Goal: Browse casually: Explore the website without a specific task or goal

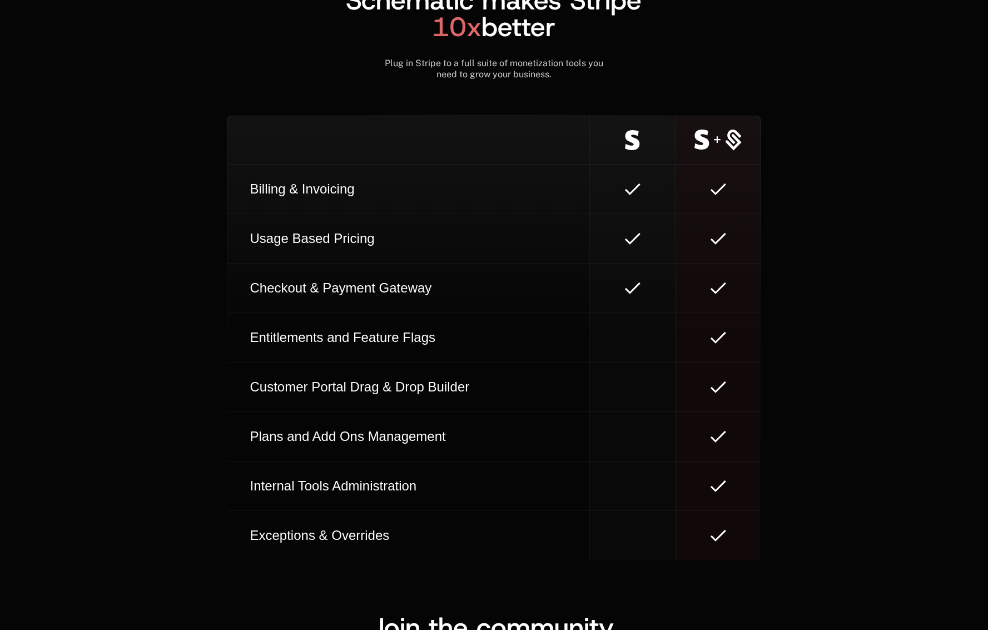
scroll to position [6216, 0]
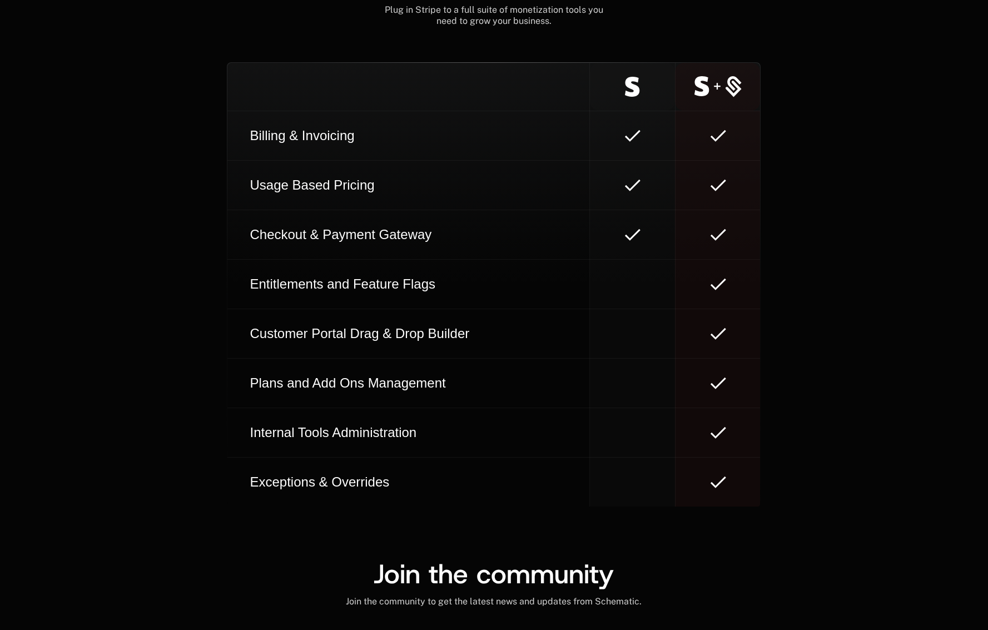
scroll to position [6294, 0]
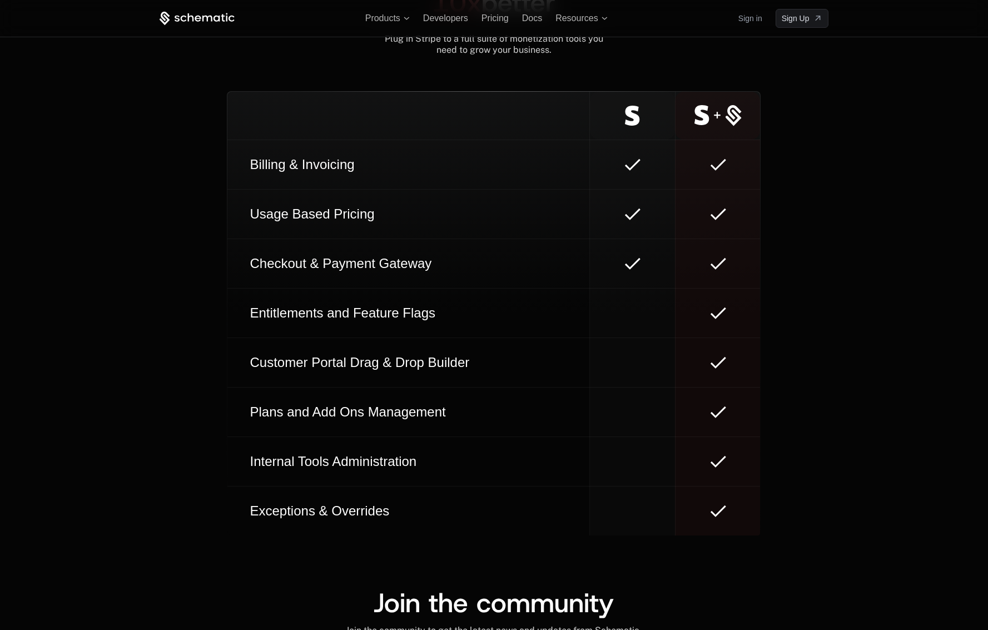
scroll to position [6256, 0]
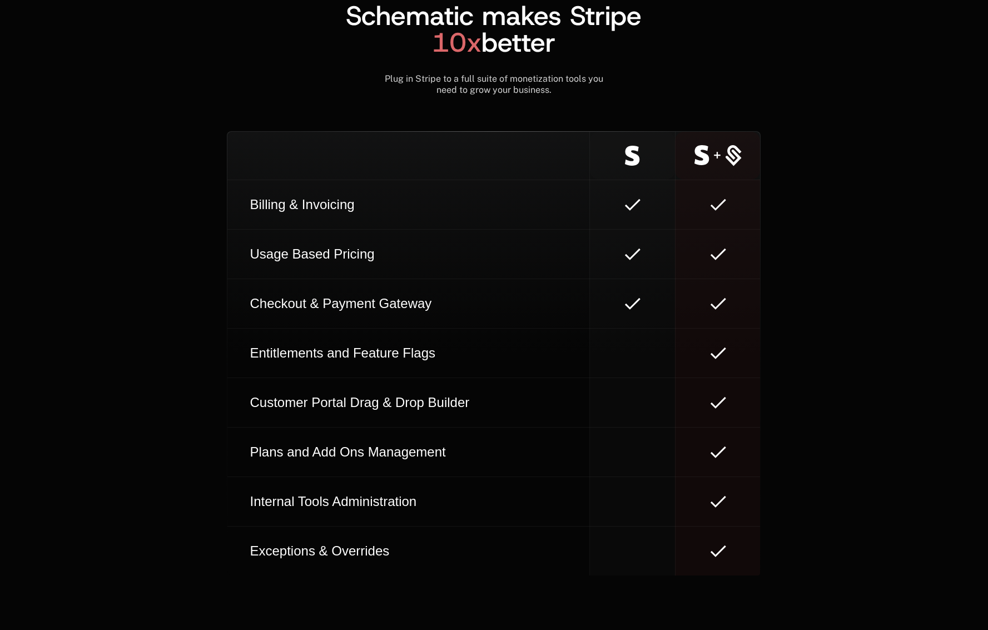
scroll to position [6323, 0]
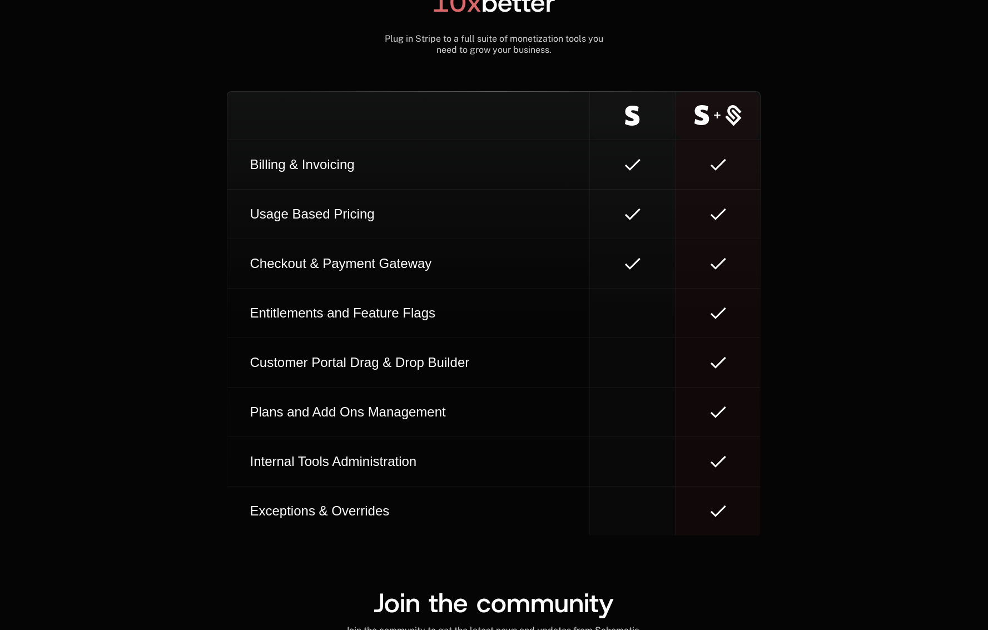
scroll to position [6216, 0]
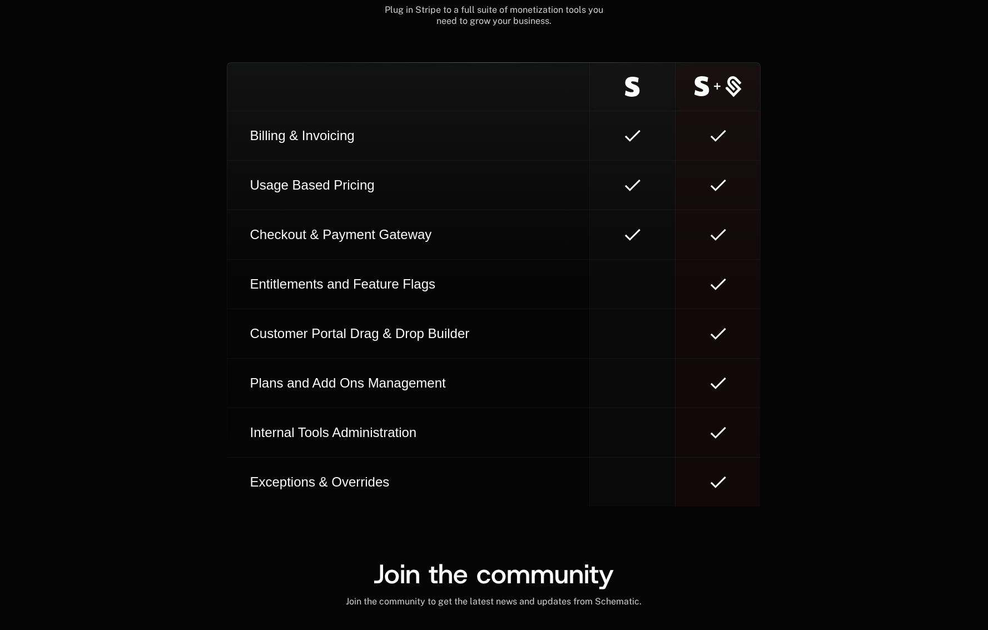
scroll to position [6294, 0]
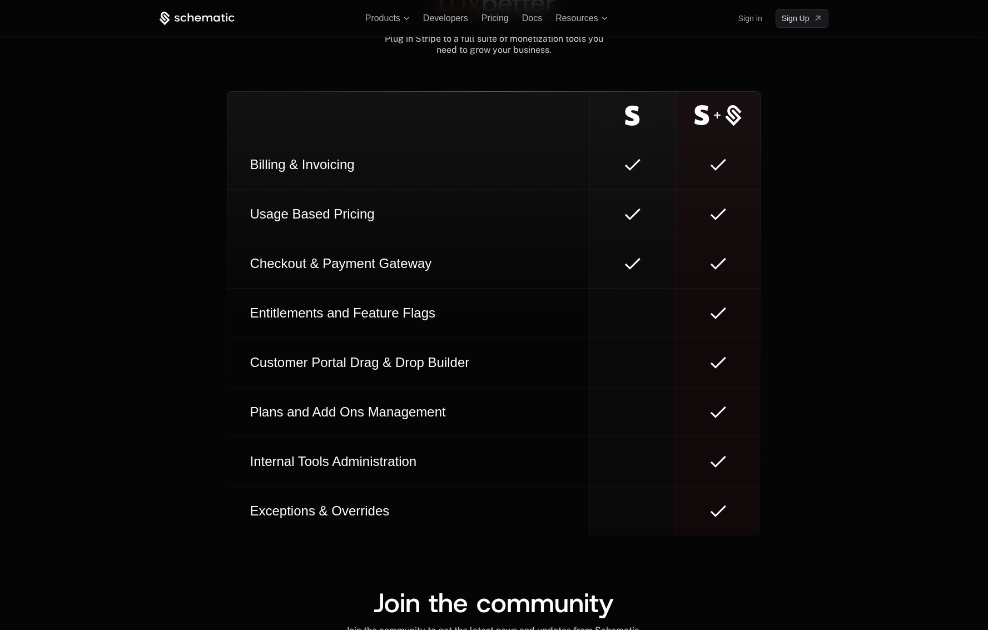
scroll to position [6336, 0]
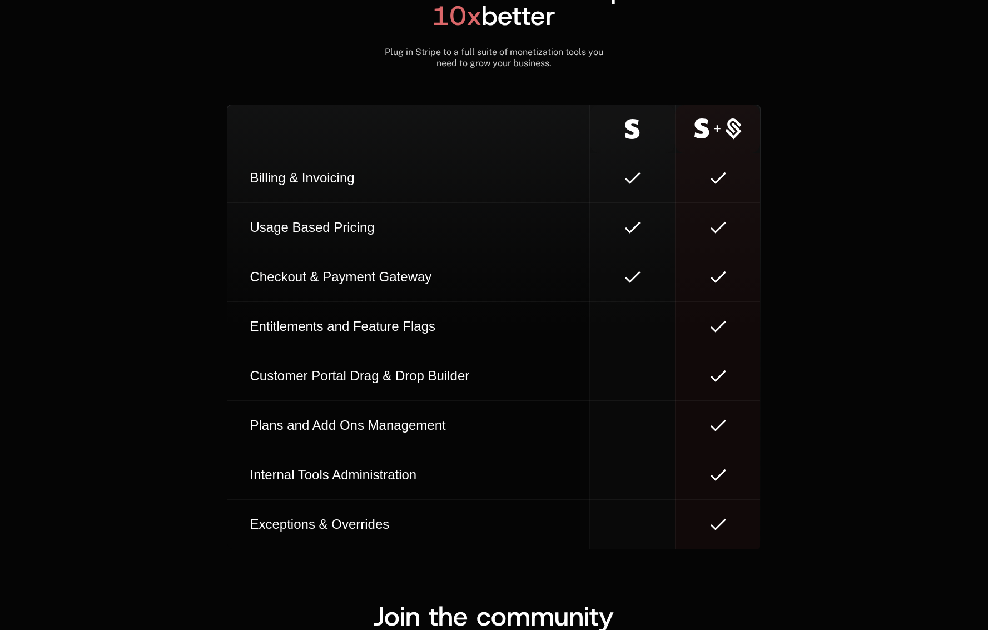
scroll to position [6323, 0]
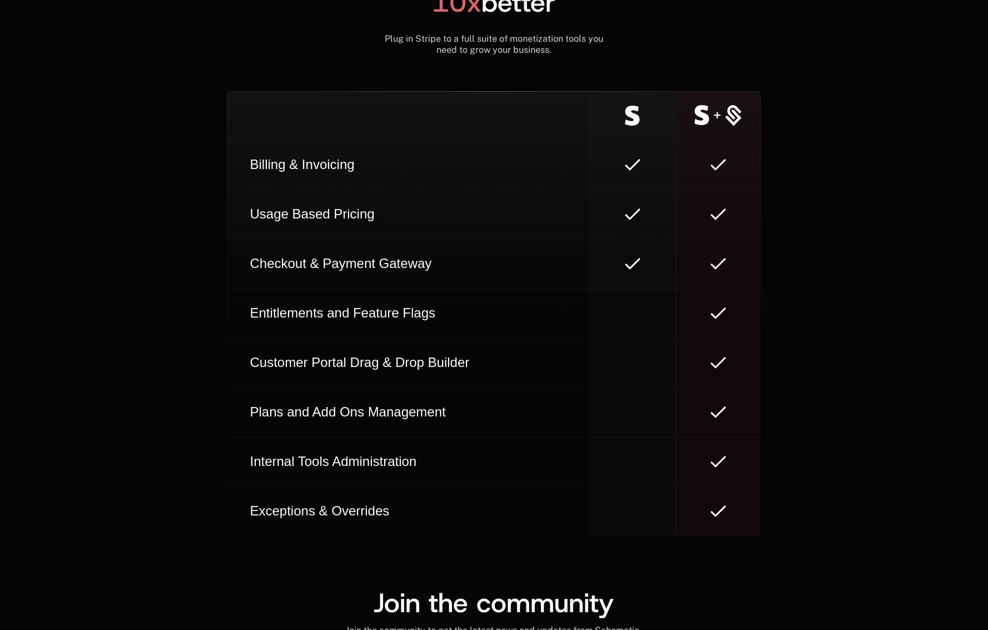
scroll to position [6216, 0]
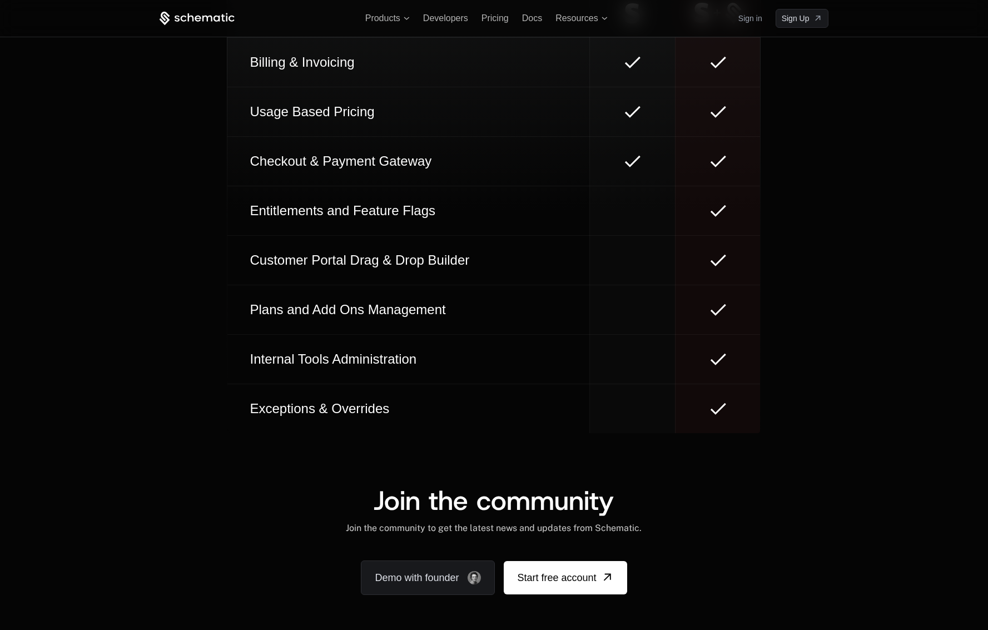
scroll to position [6192, 0]
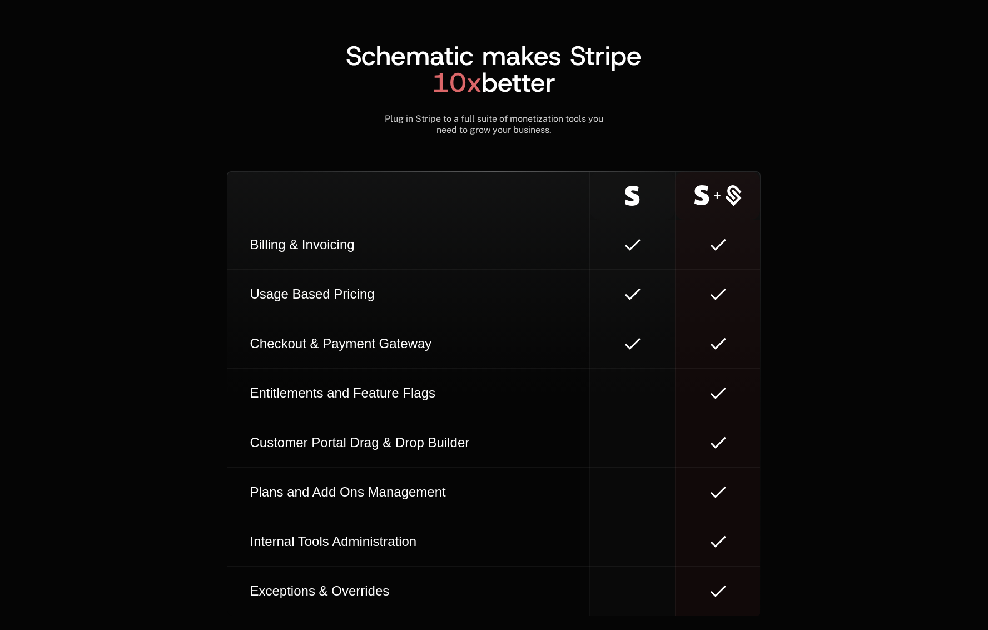
scroll to position [6336, 0]
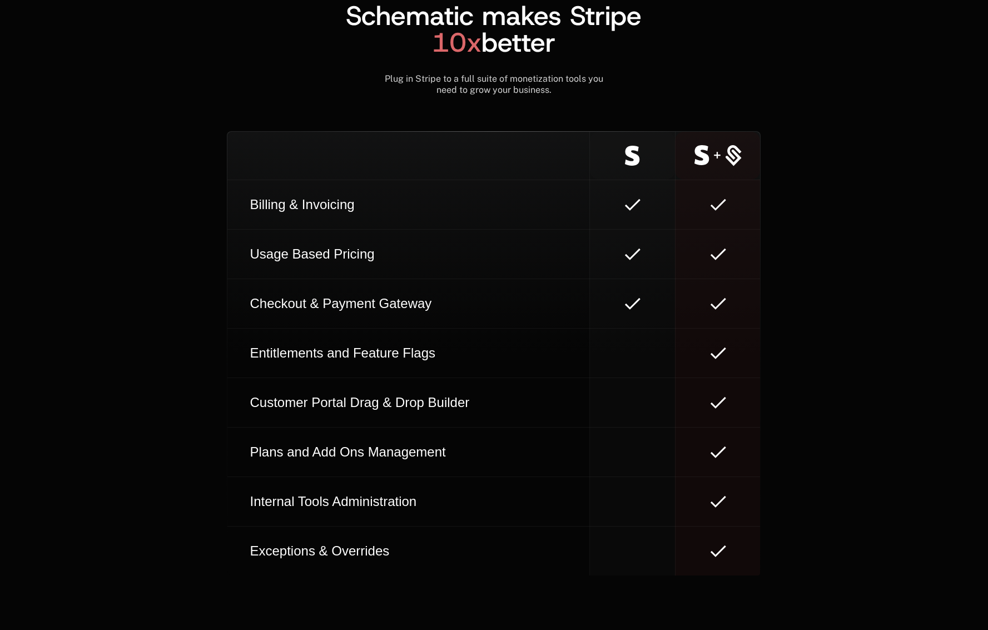
scroll to position [6323, 0]
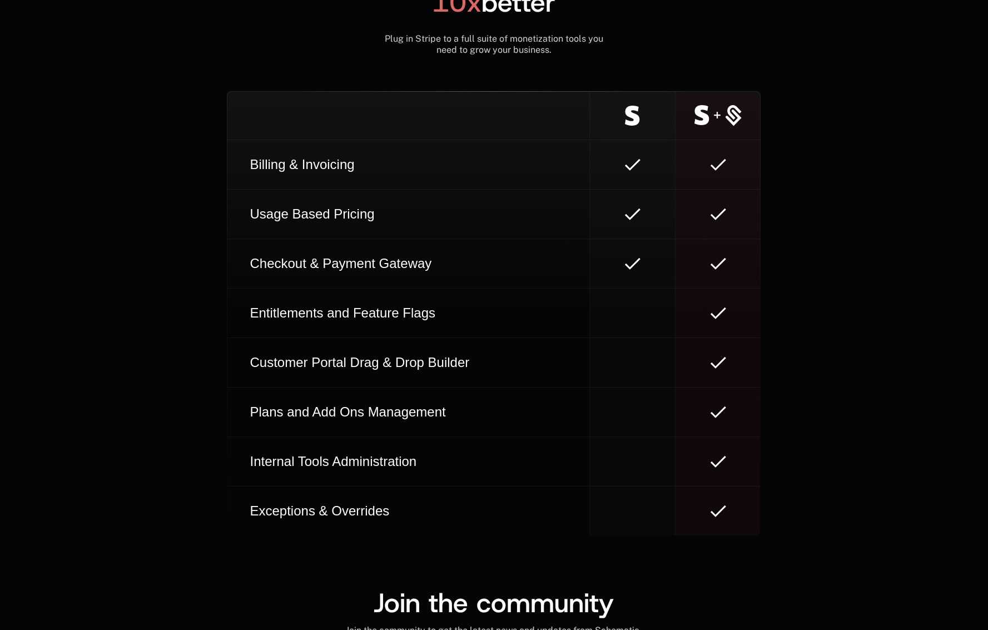
scroll to position [6229, 0]
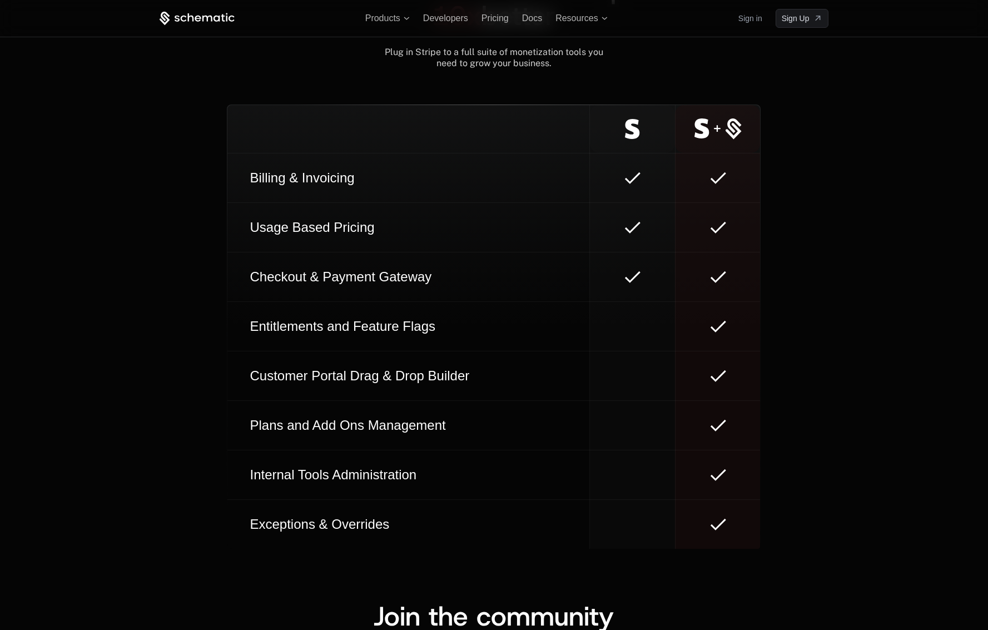
scroll to position [6192, 0]
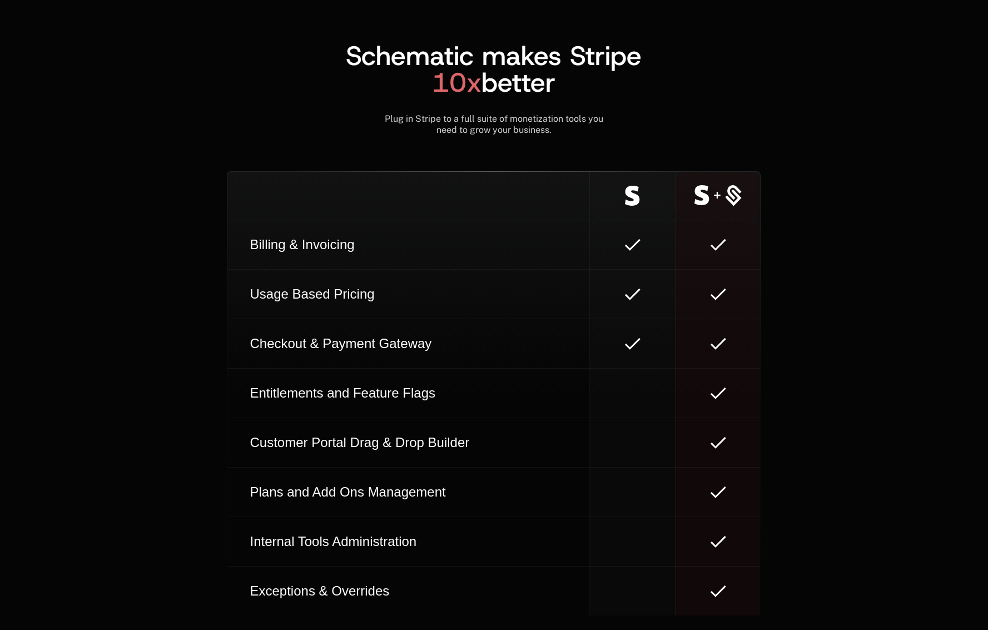
scroll to position [6336, 0]
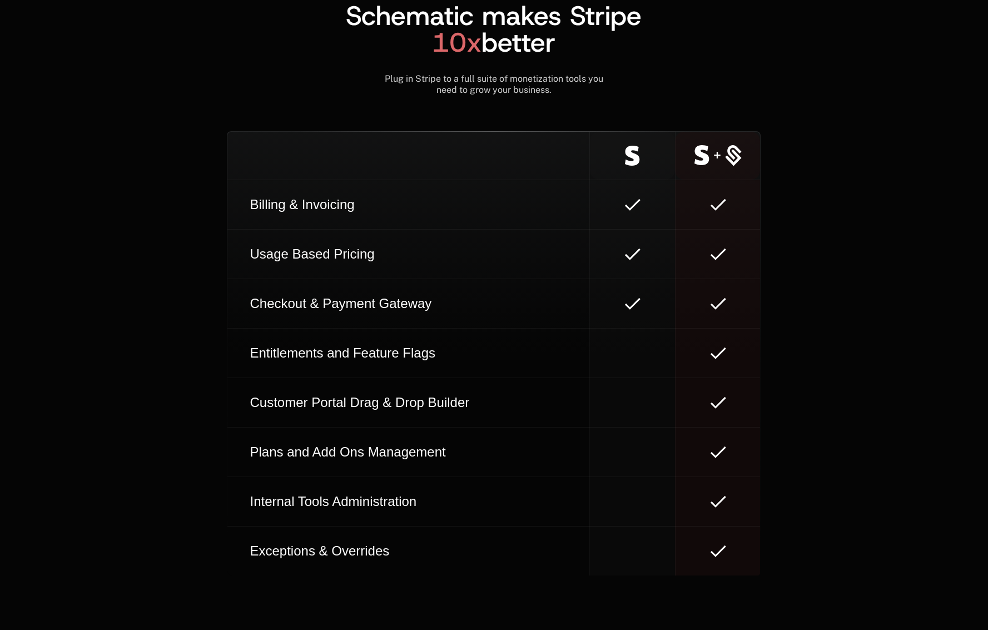
scroll to position [6323, 0]
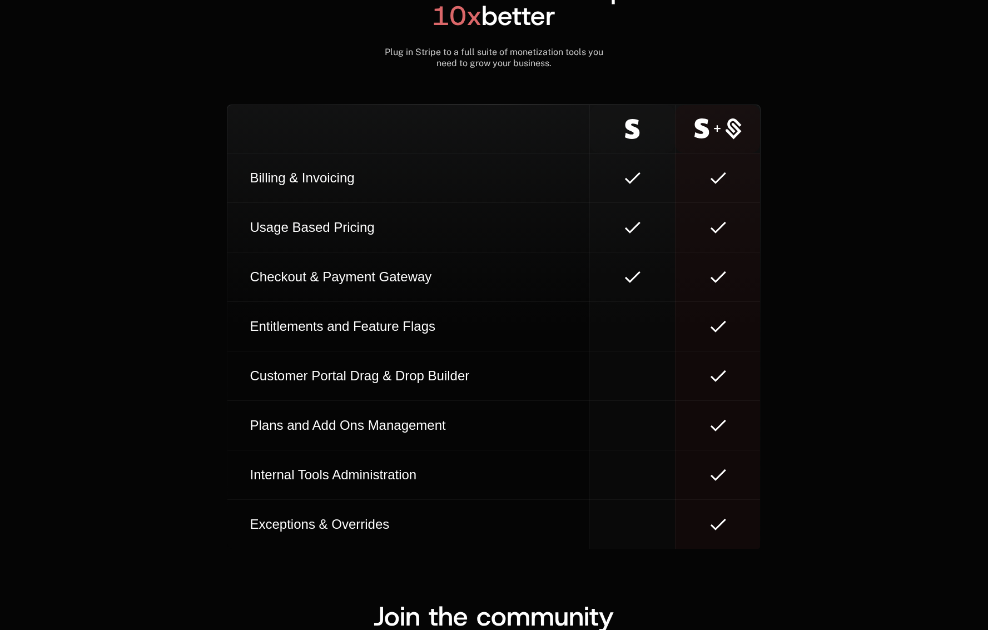
scroll to position [6229, 0]
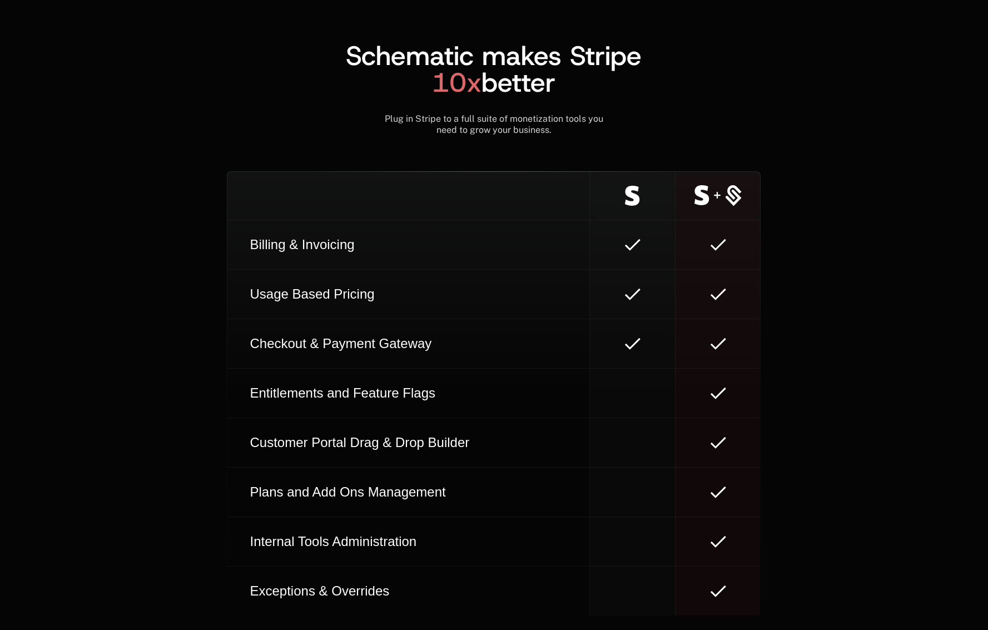
scroll to position [6336, 0]
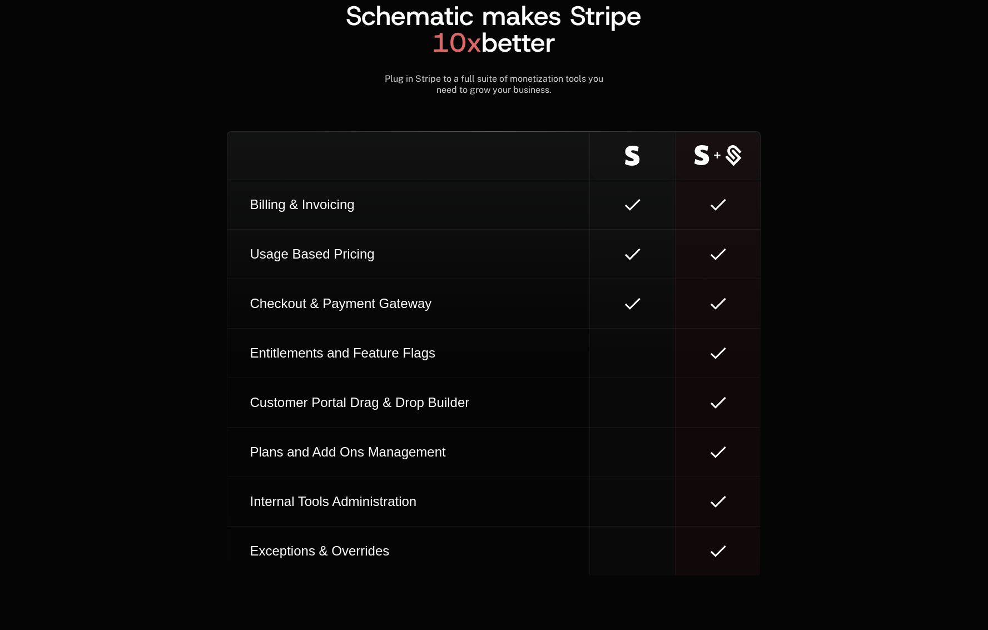
scroll to position [6323, 0]
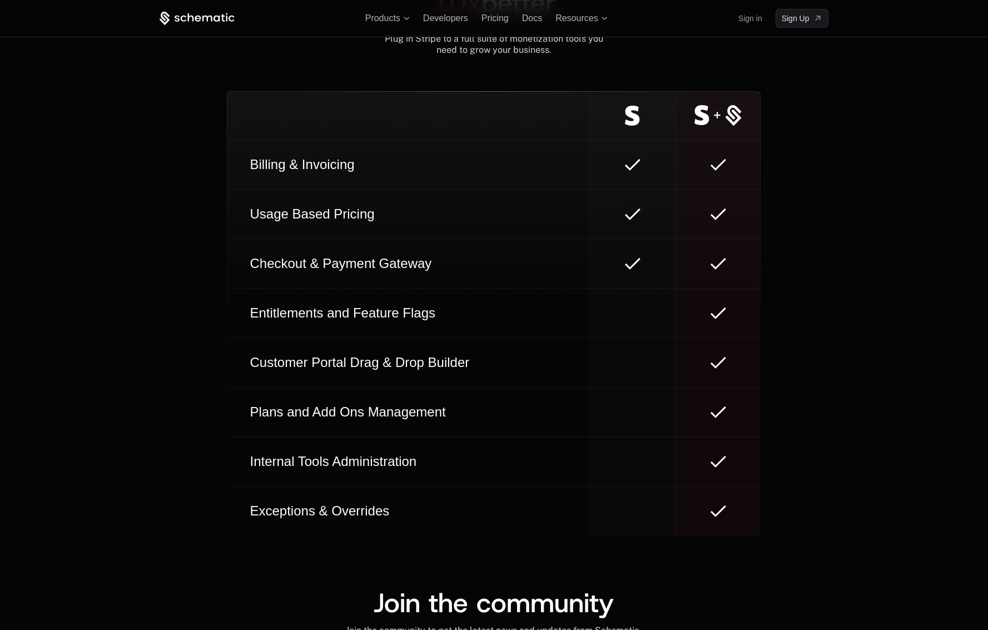
scroll to position [6216, 0]
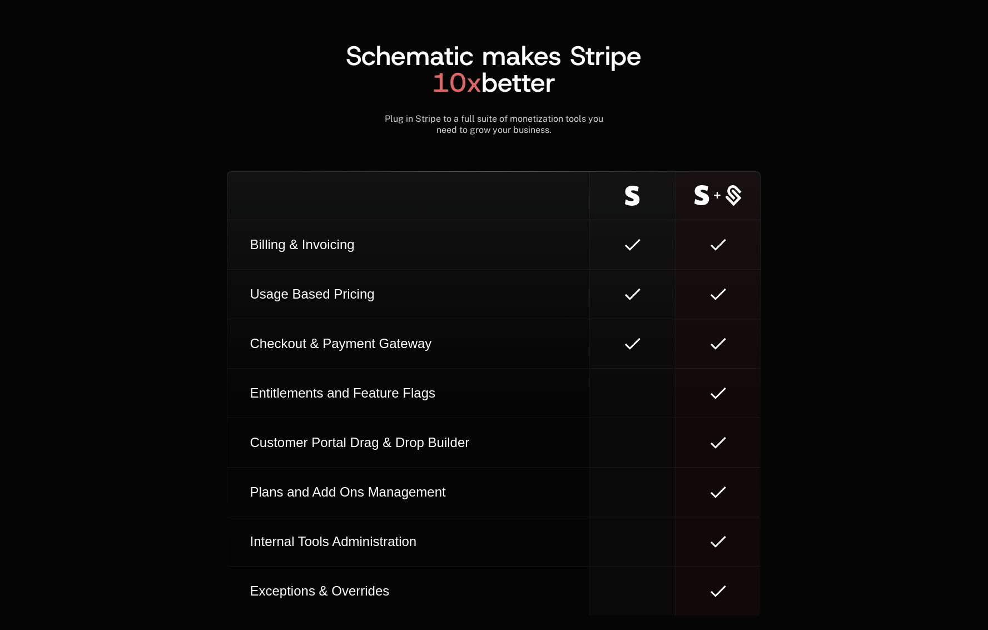
scroll to position [6336, 0]
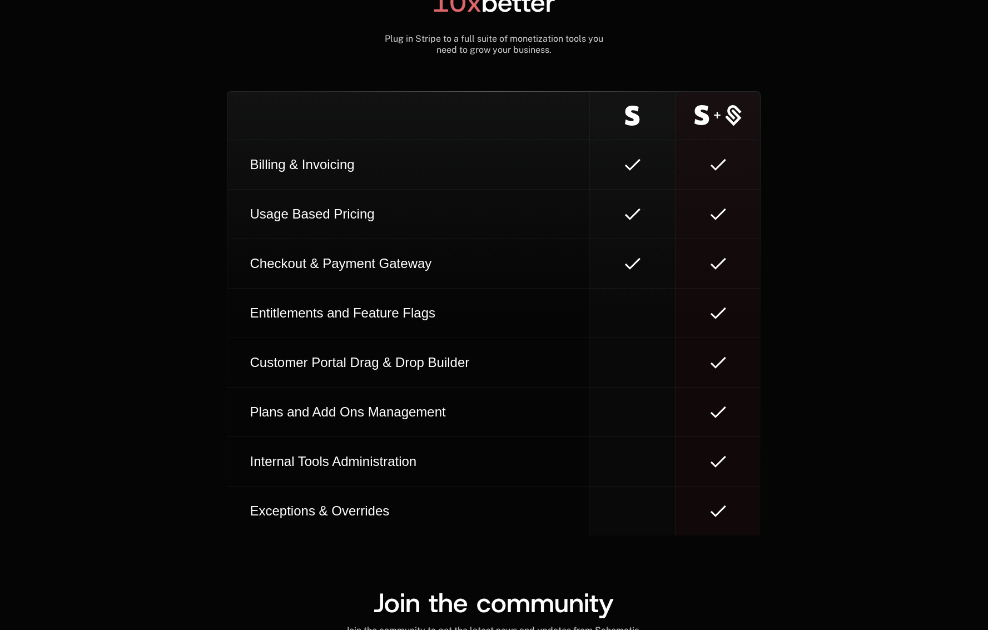
scroll to position [6269, 0]
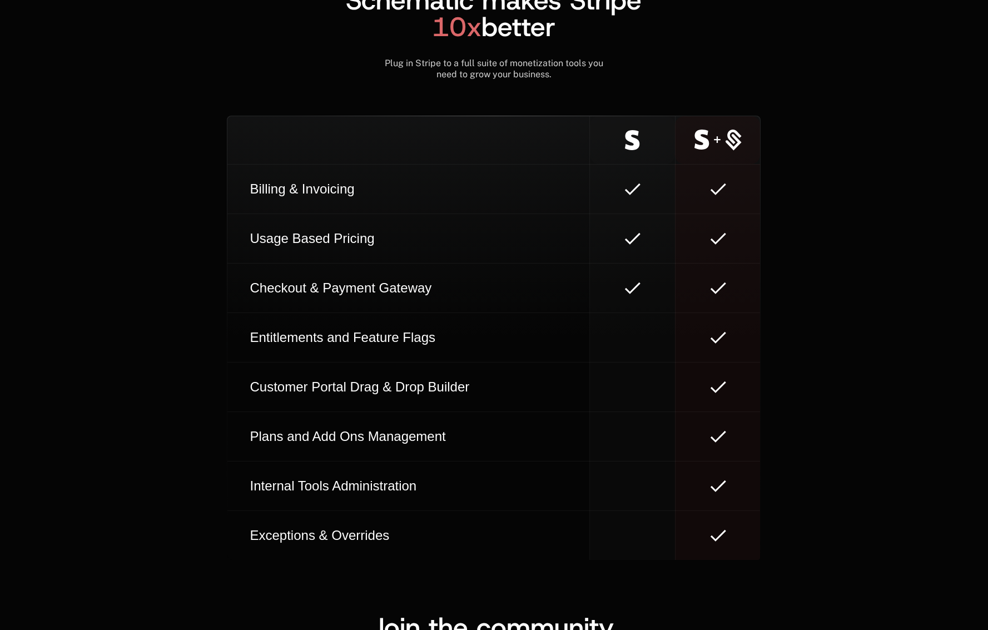
scroll to position [6216, 0]
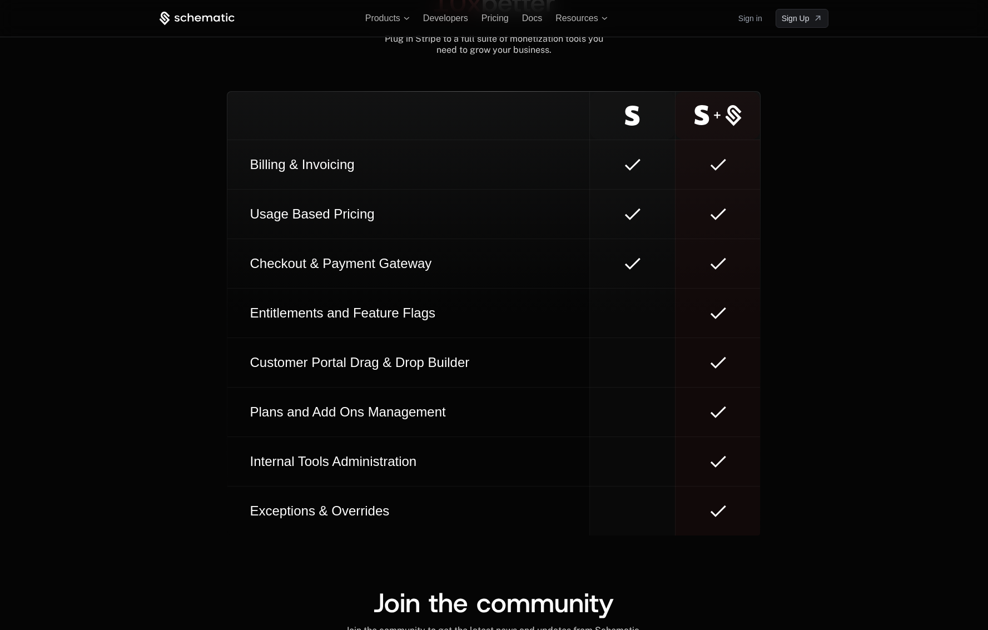
scroll to position [6336, 0]
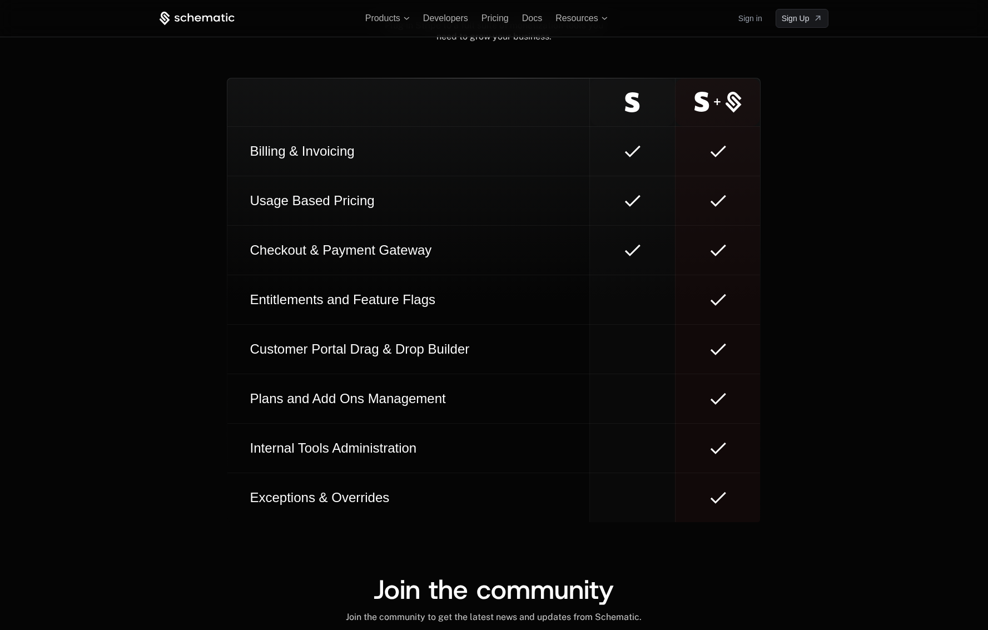
scroll to position [6256, 0]
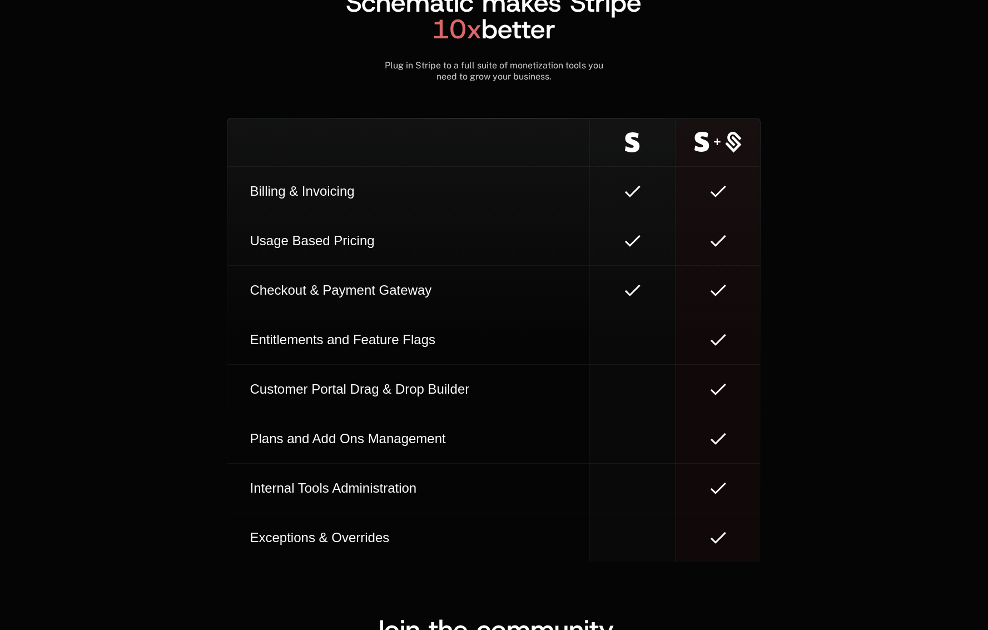
scroll to position [6283, 0]
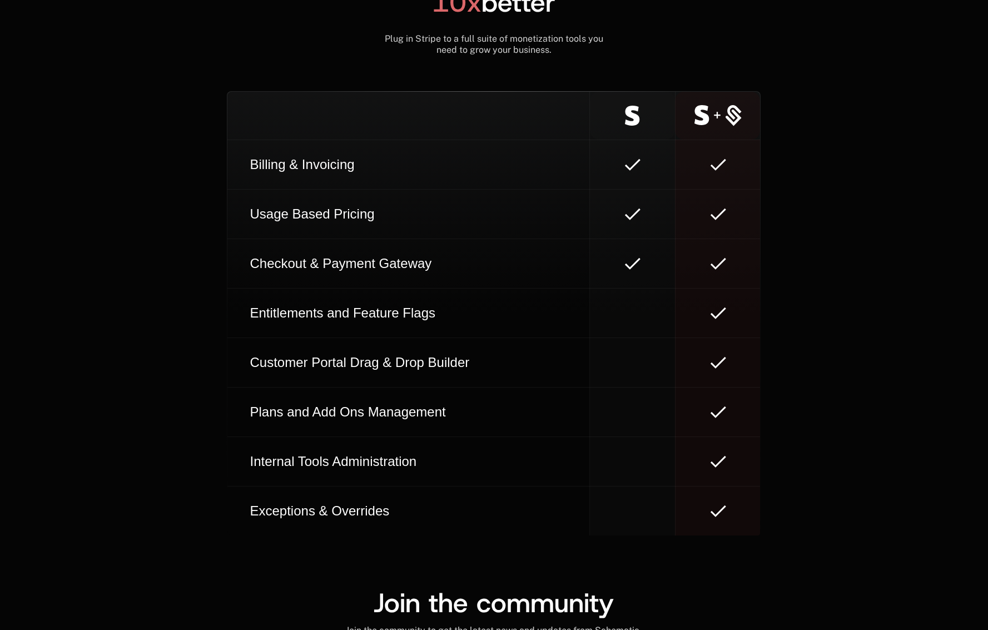
scroll to position [6216, 0]
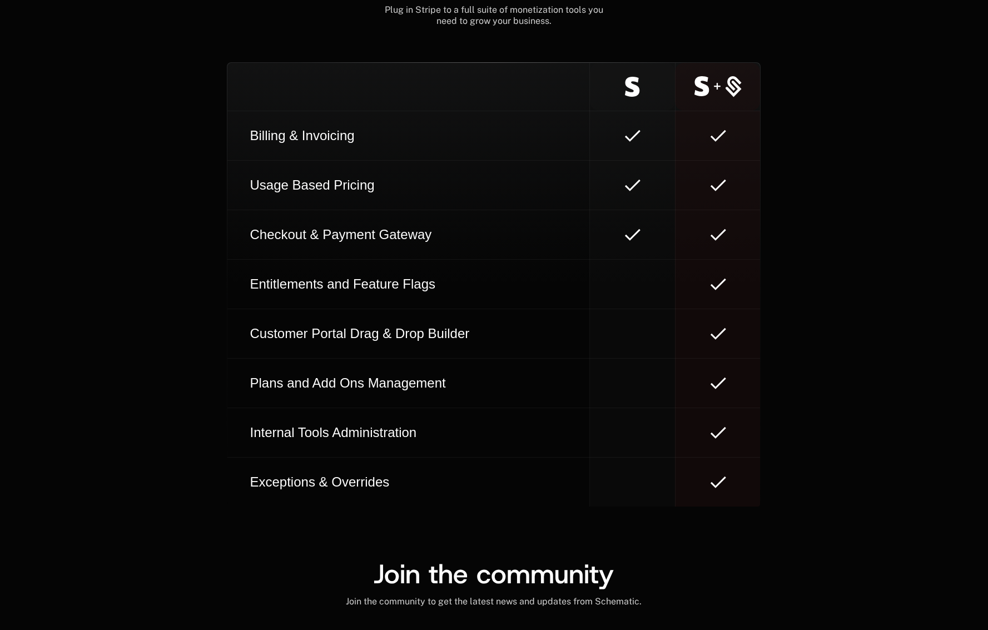
scroll to position [6294, 0]
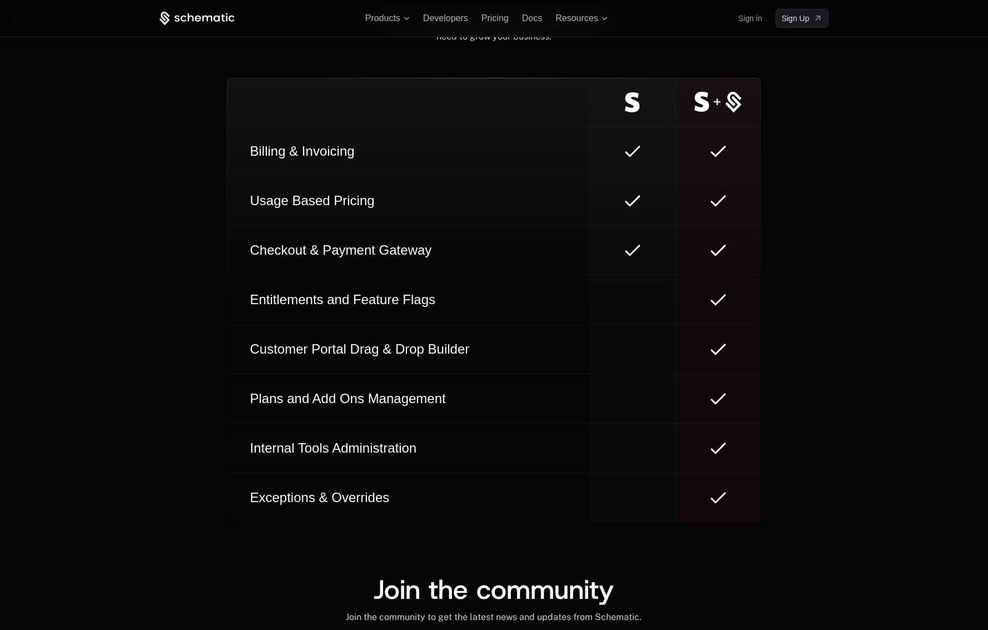
scroll to position [6256, 0]
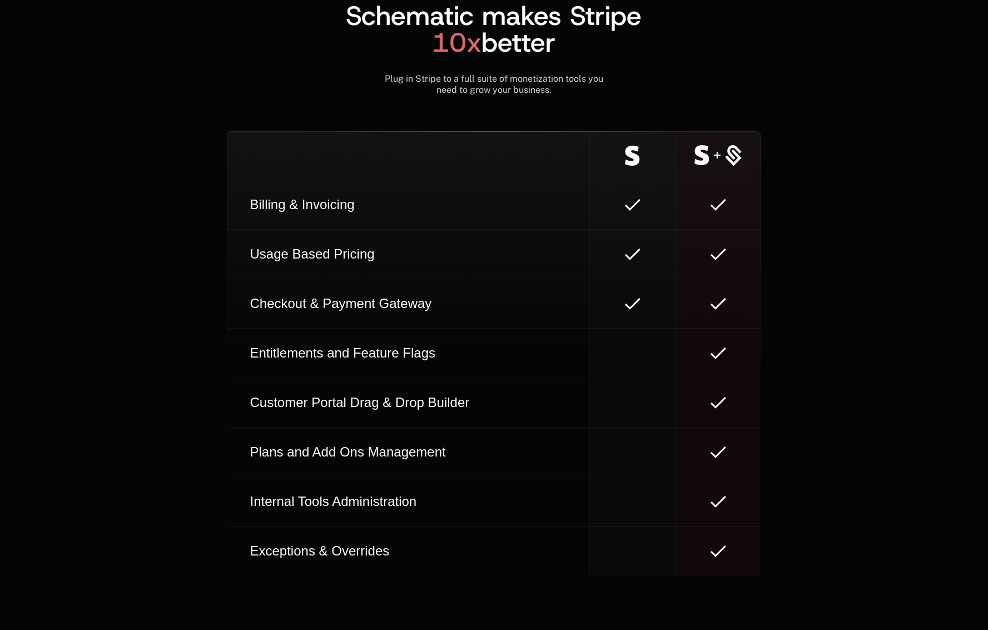
scroll to position [6323, 0]
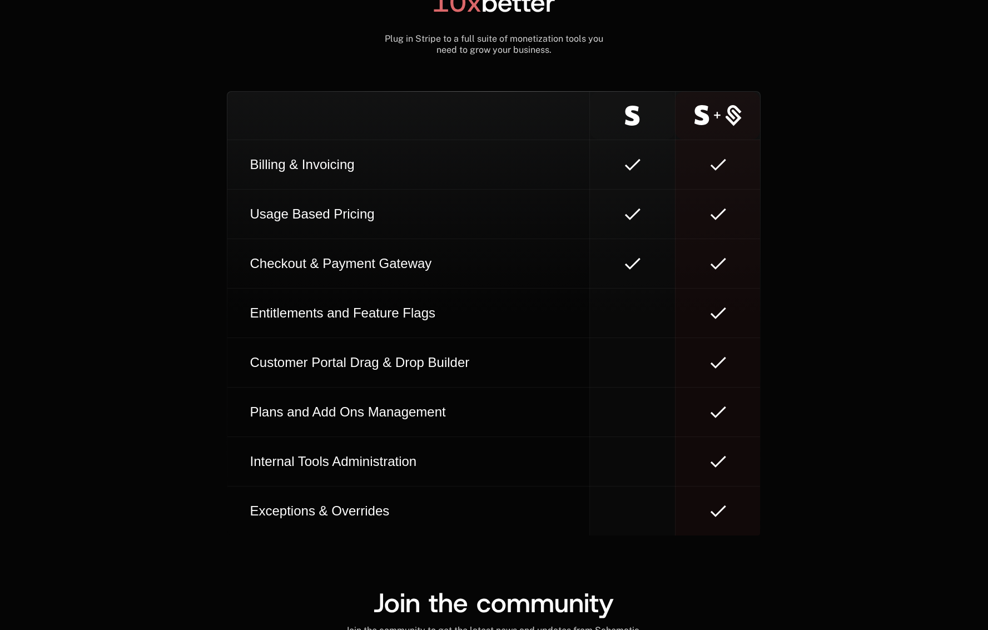
scroll to position [6216, 0]
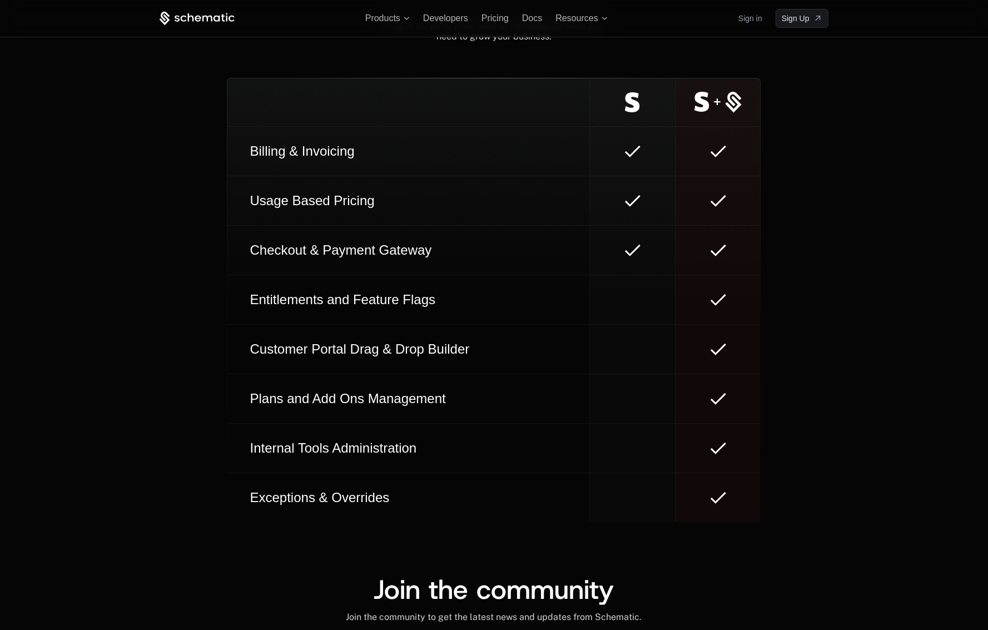
scroll to position [6256, 0]
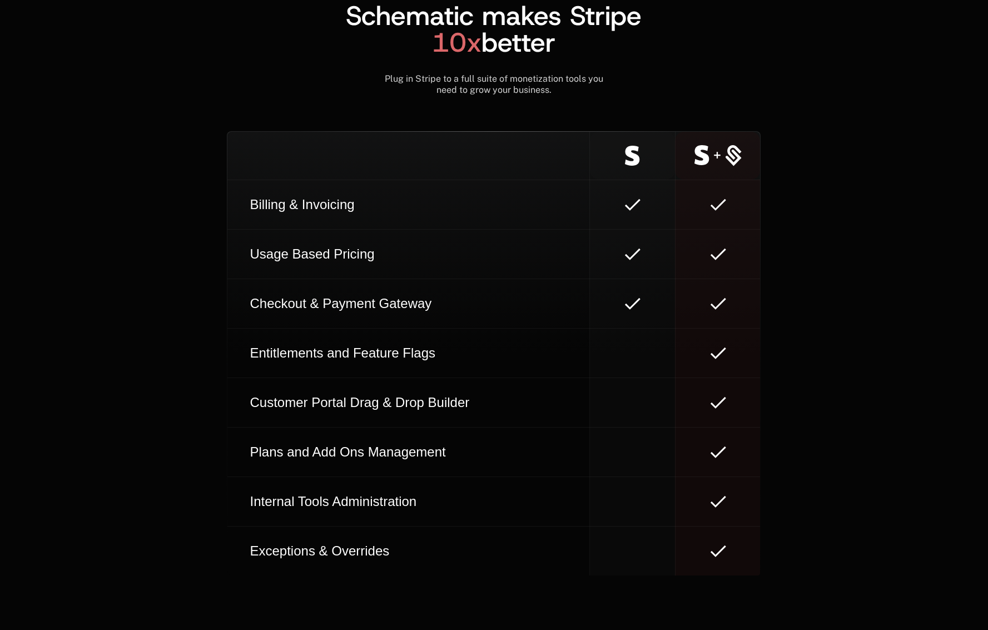
scroll to position [6323, 0]
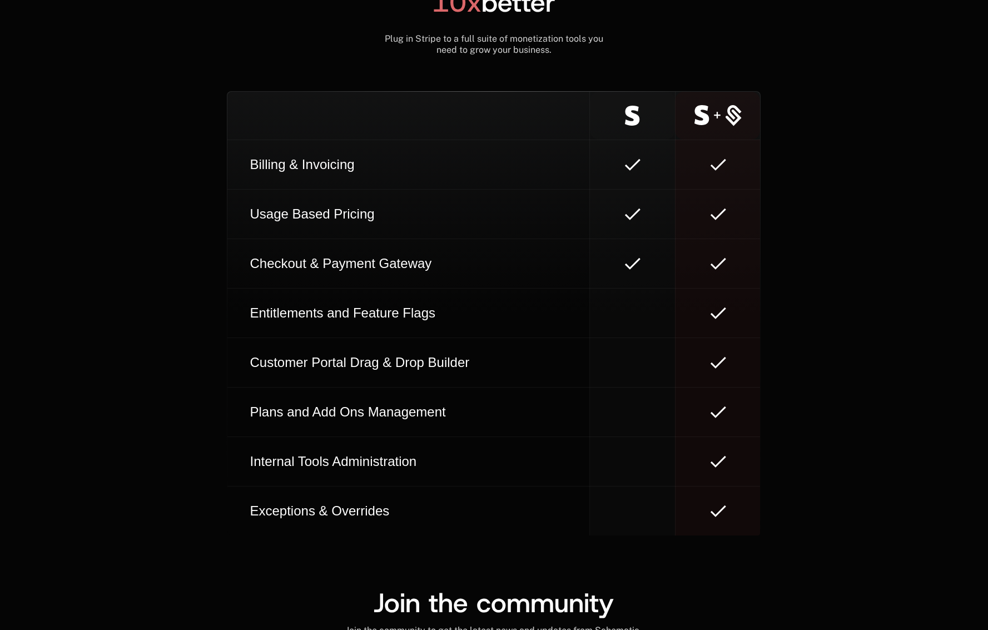
scroll to position [6216, 0]
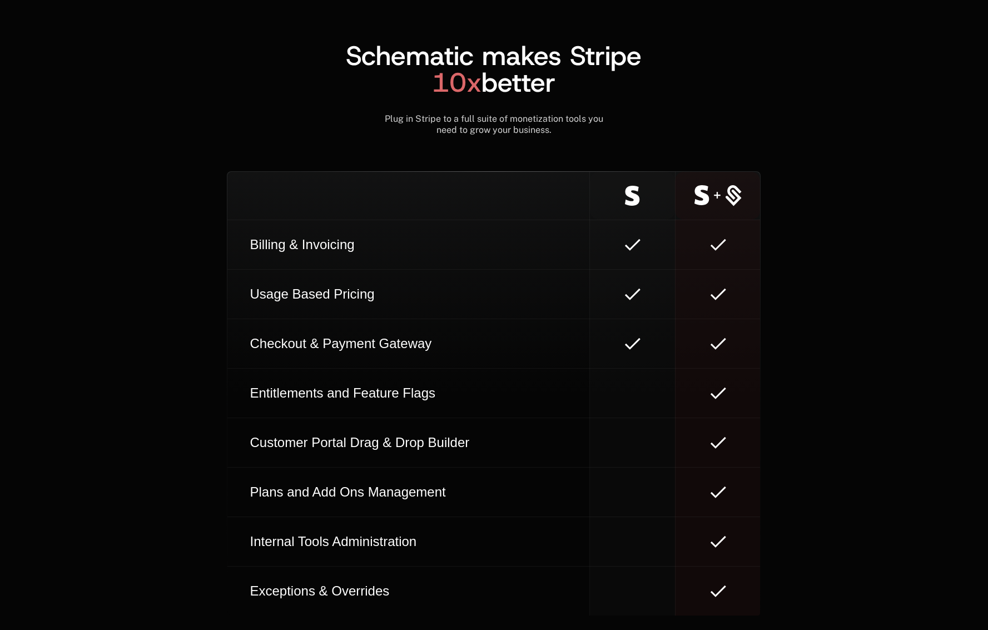
scroll to position [6336, 0]
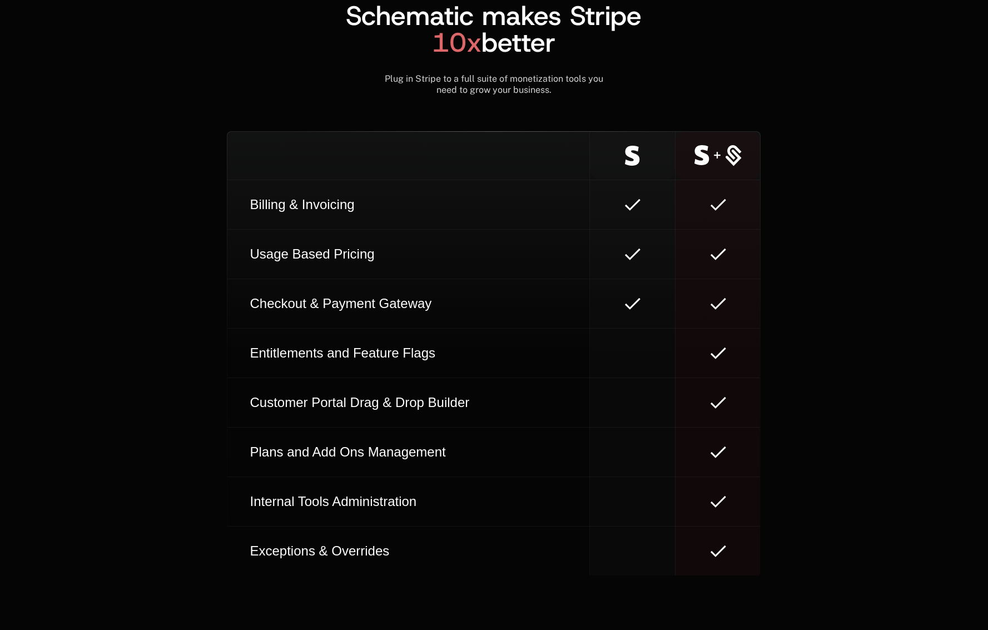
scroll to position [6323, 0]
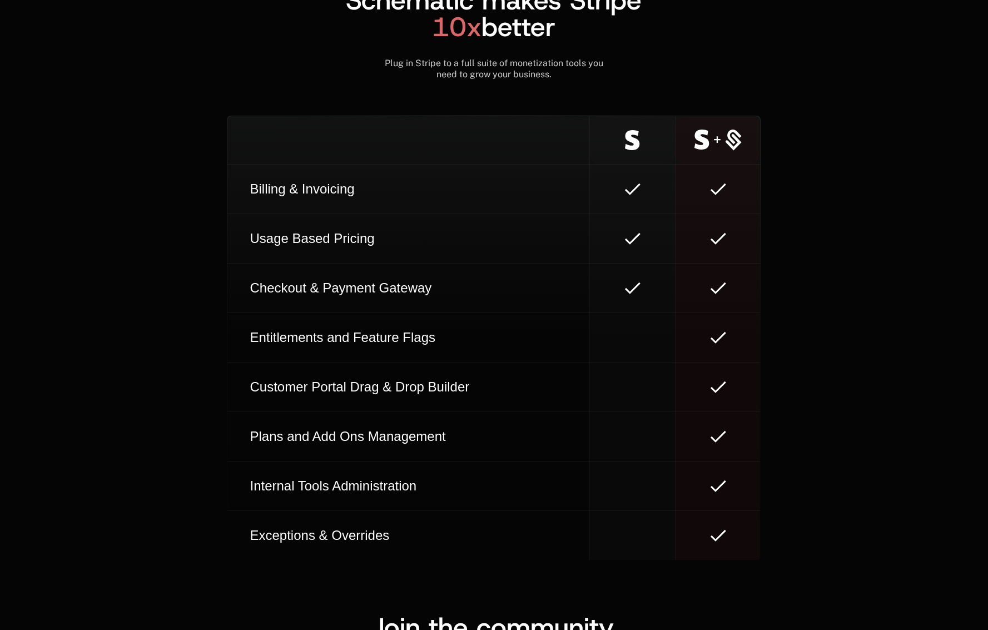
scroll to position [6216, 0]
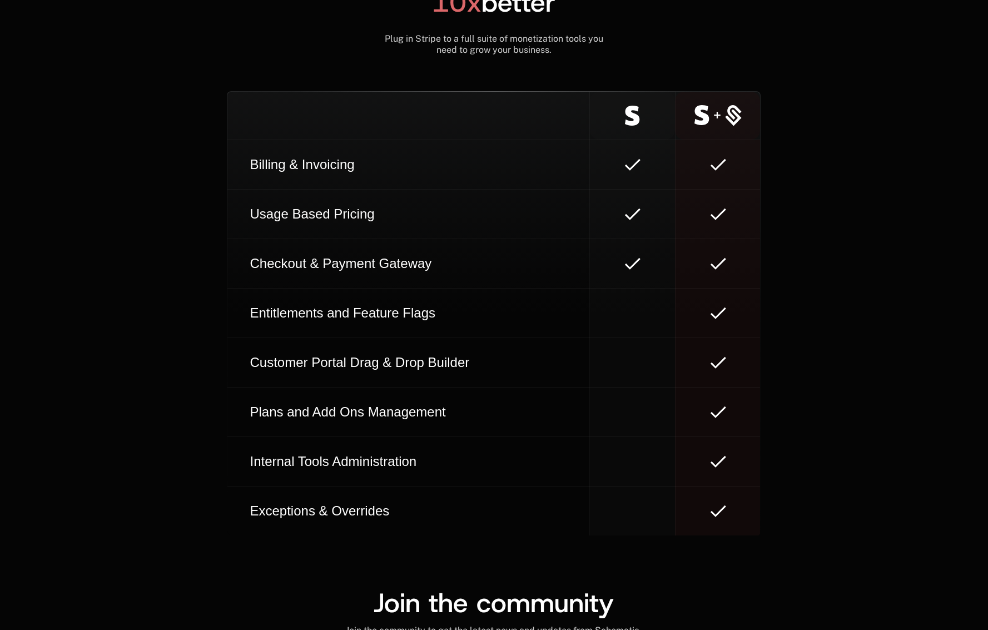
scroll to position [6294, 0]
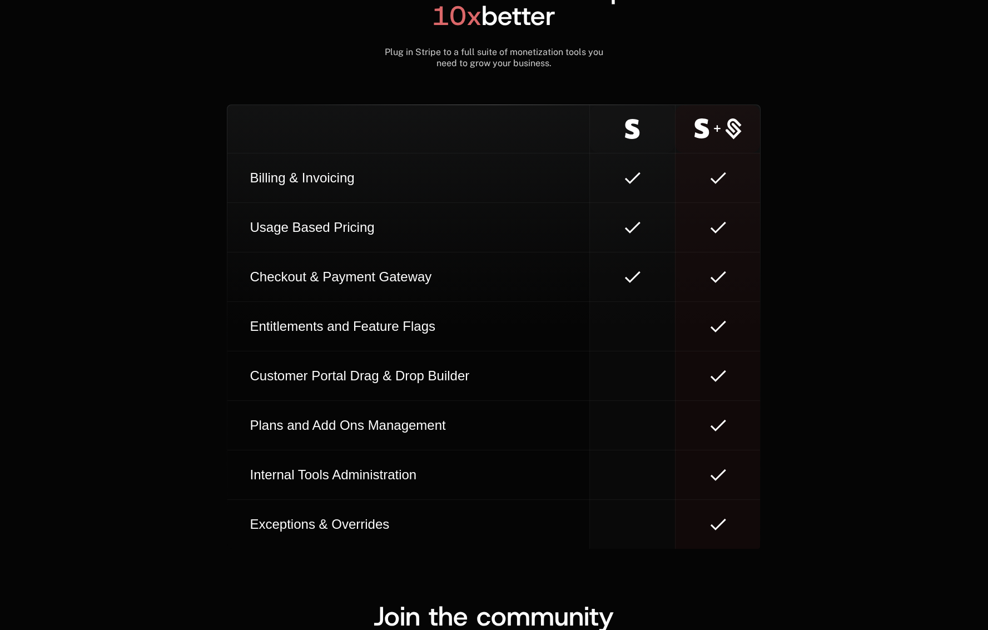
scroll to position [6323, 0]
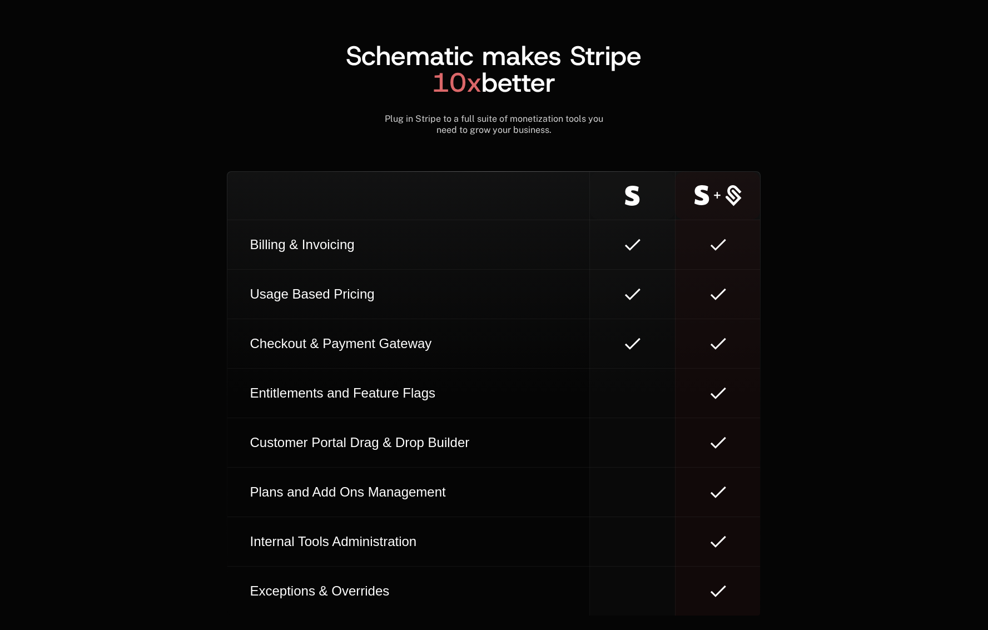
scroll to position [6336, 0]
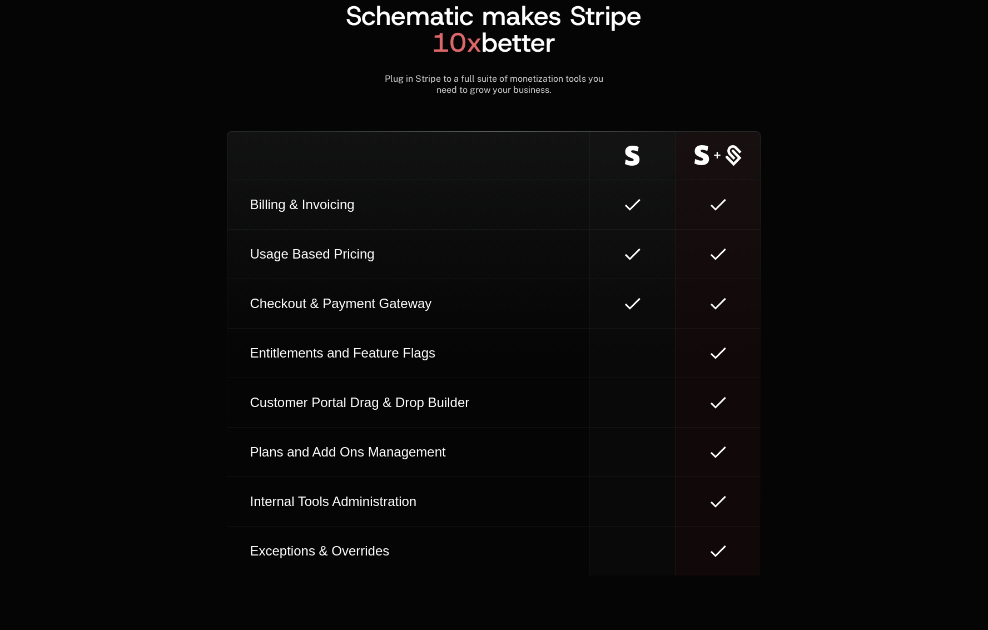
scroll to position [6323, 0]
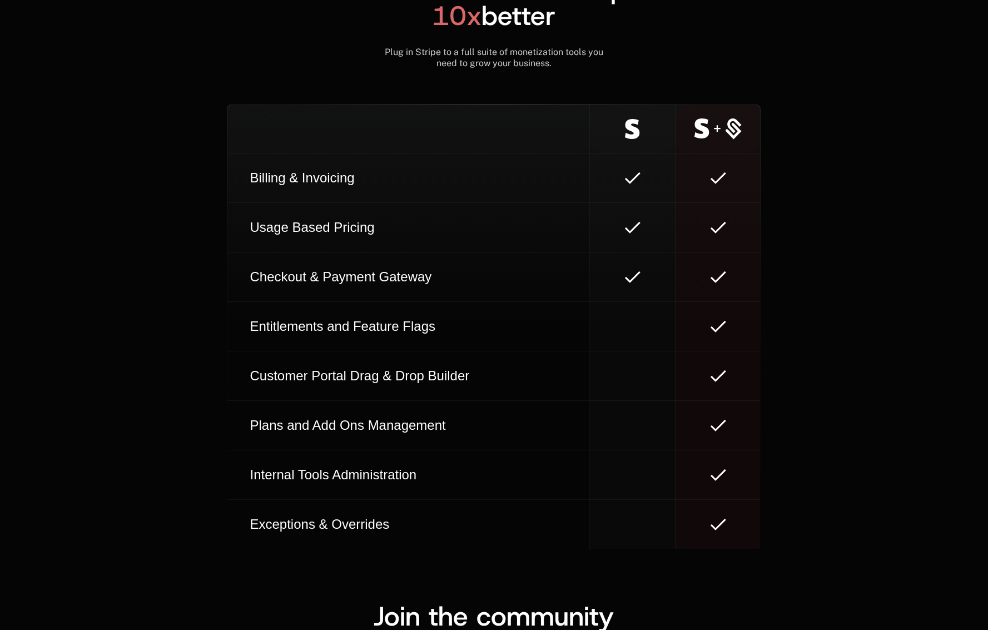
scroll to position [6229, 0]
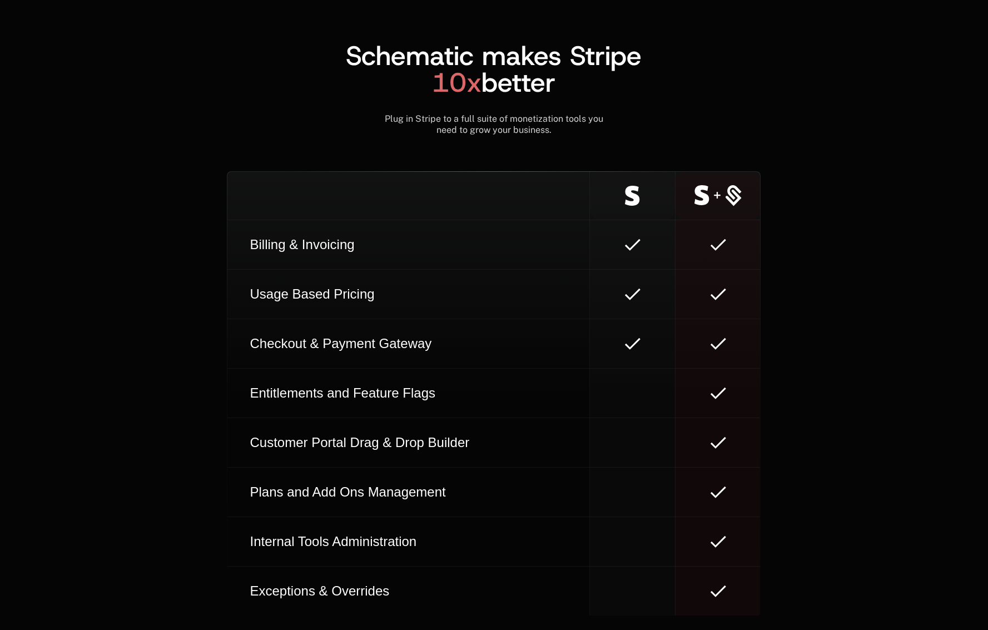
scroll to position [6336, 0]
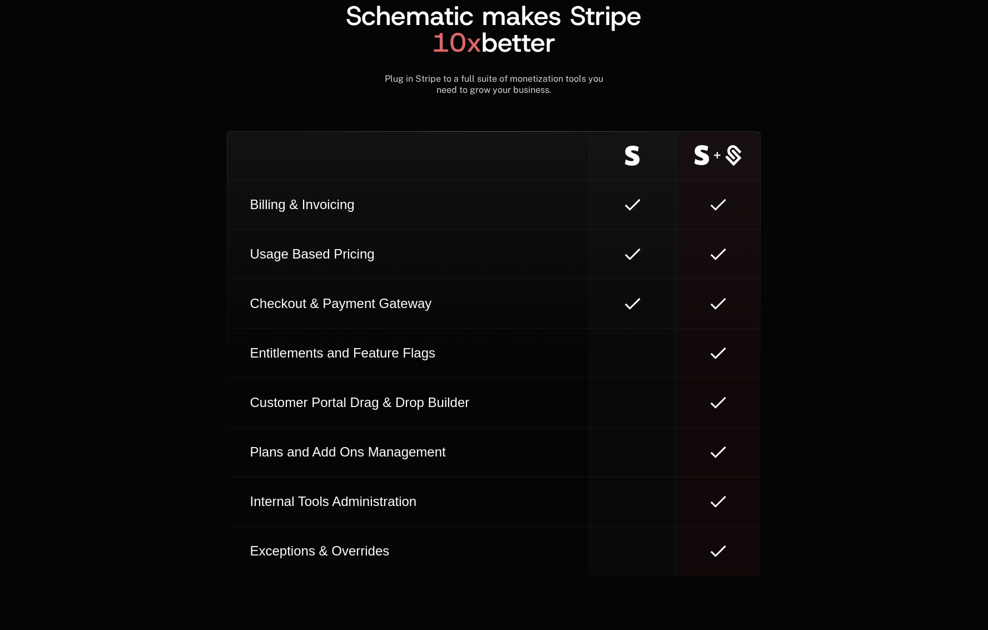
scroll to position [6323, 0]
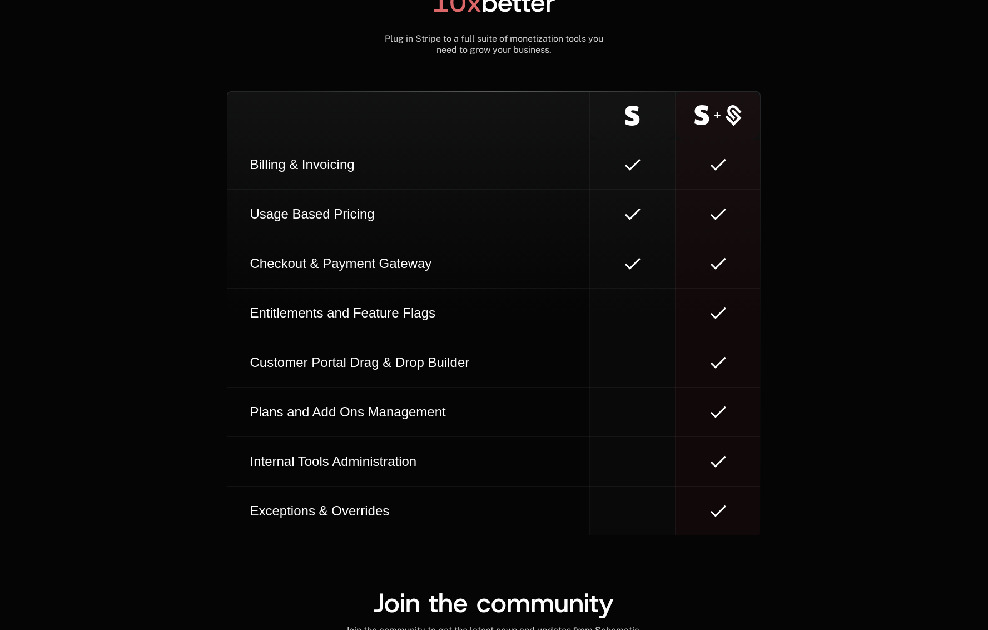
scroll to position [6269, 0]
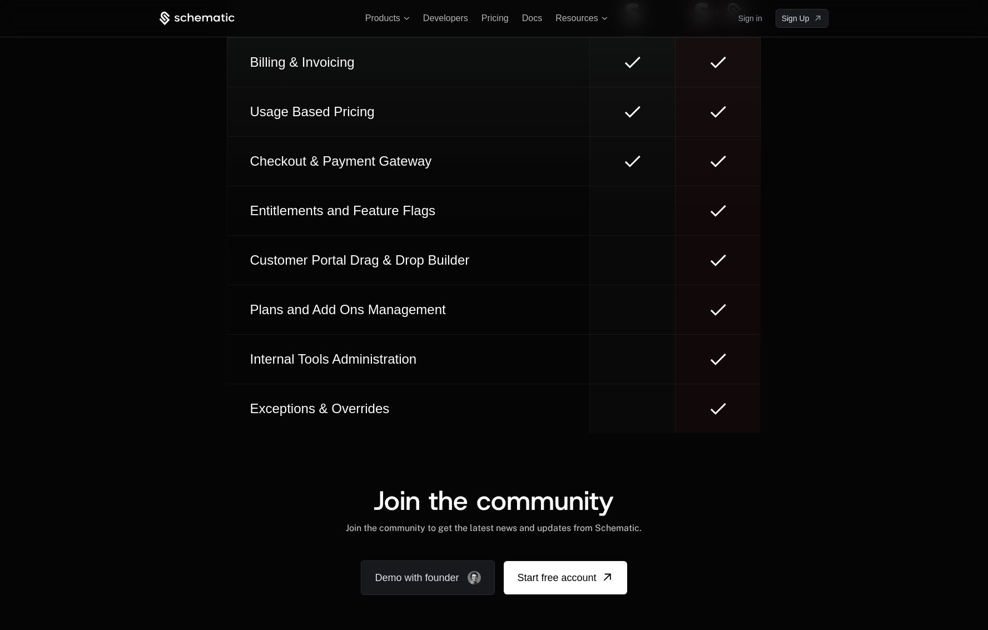
scroll to position [6192, 0]
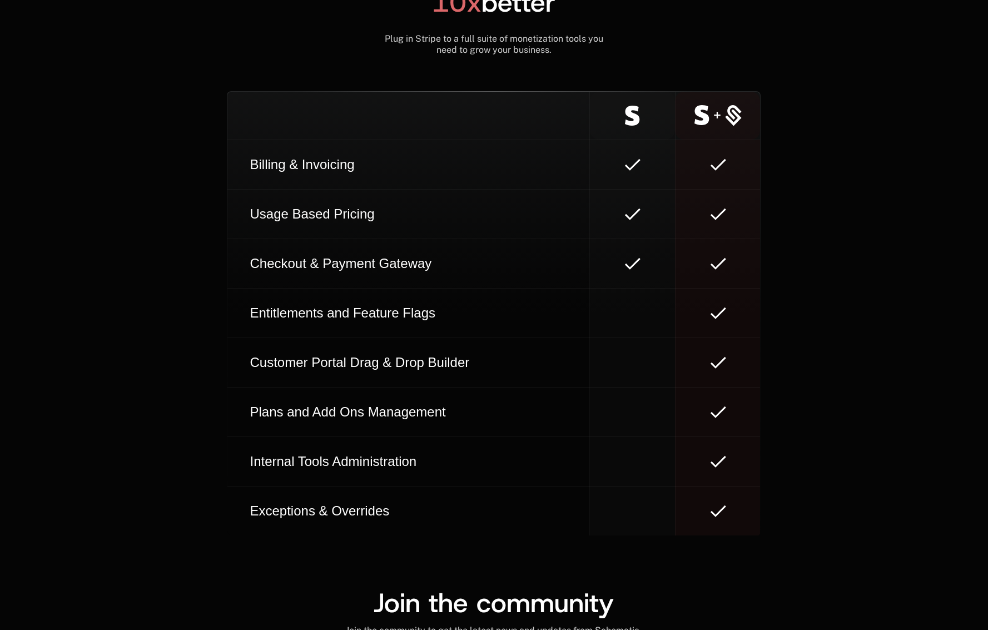
scroll to position [6336, 0]
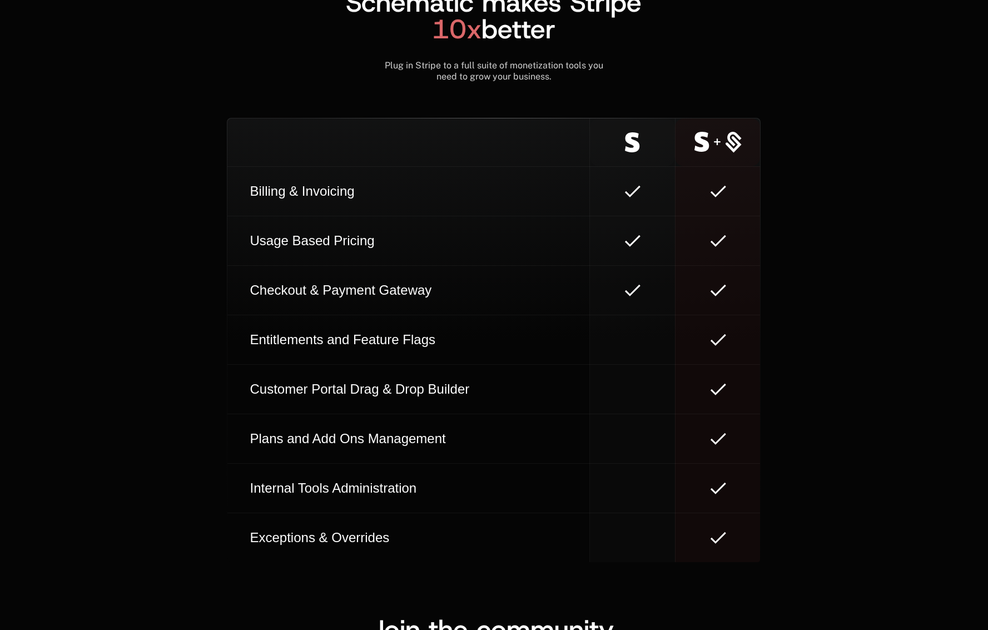
scroll to position [6283, 0]
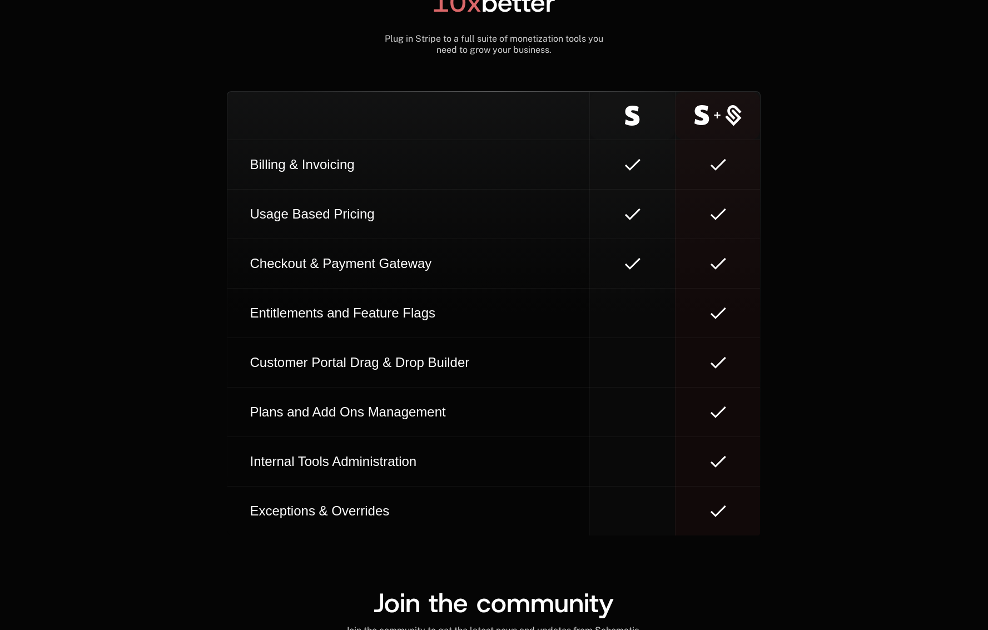
scroll to position [6216, 0]
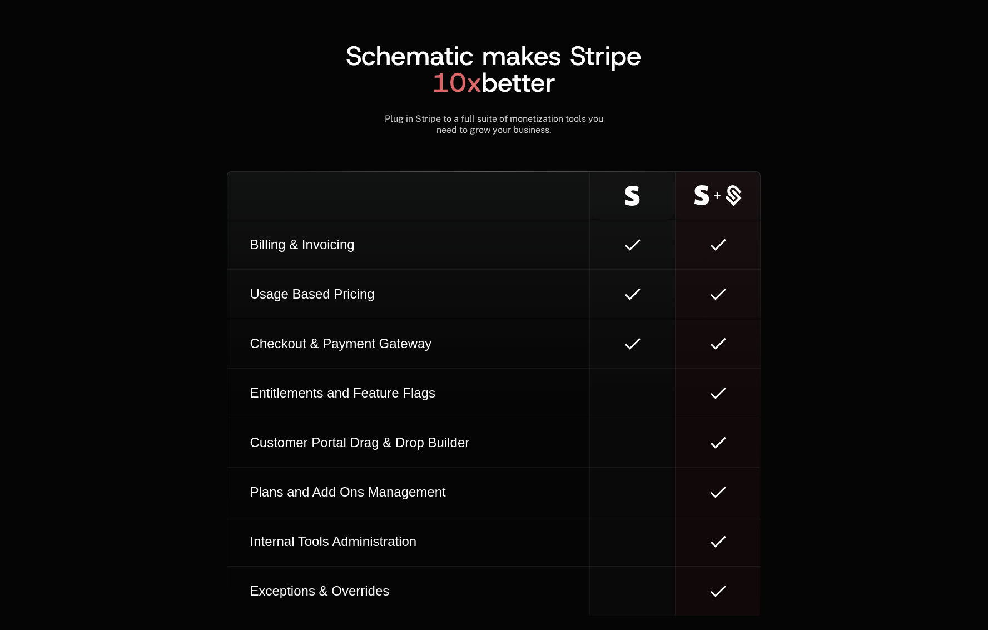
scroll to position [6336, 0]
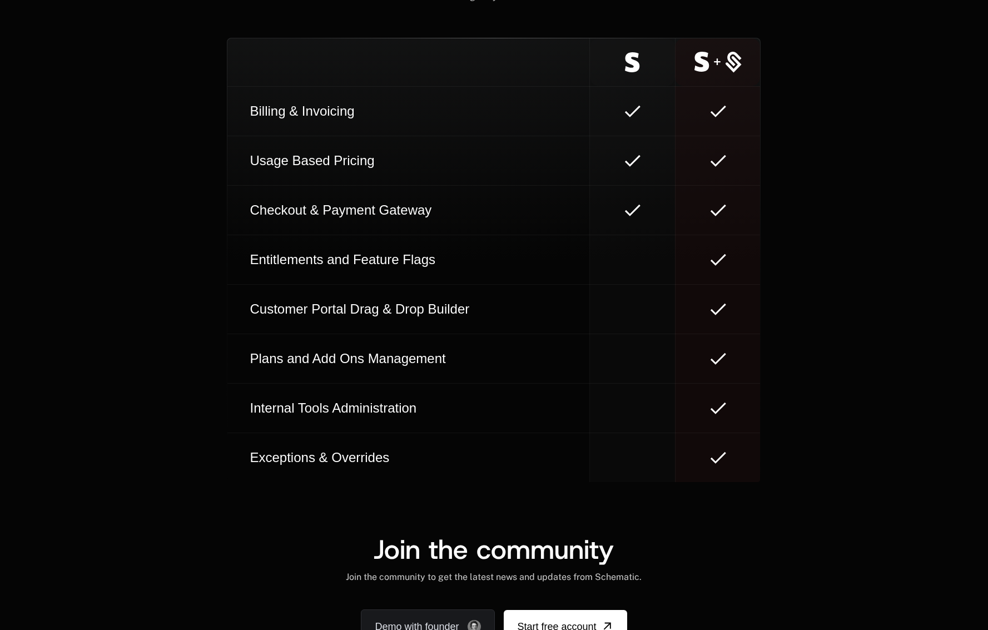
scroll to position [6269, 0]
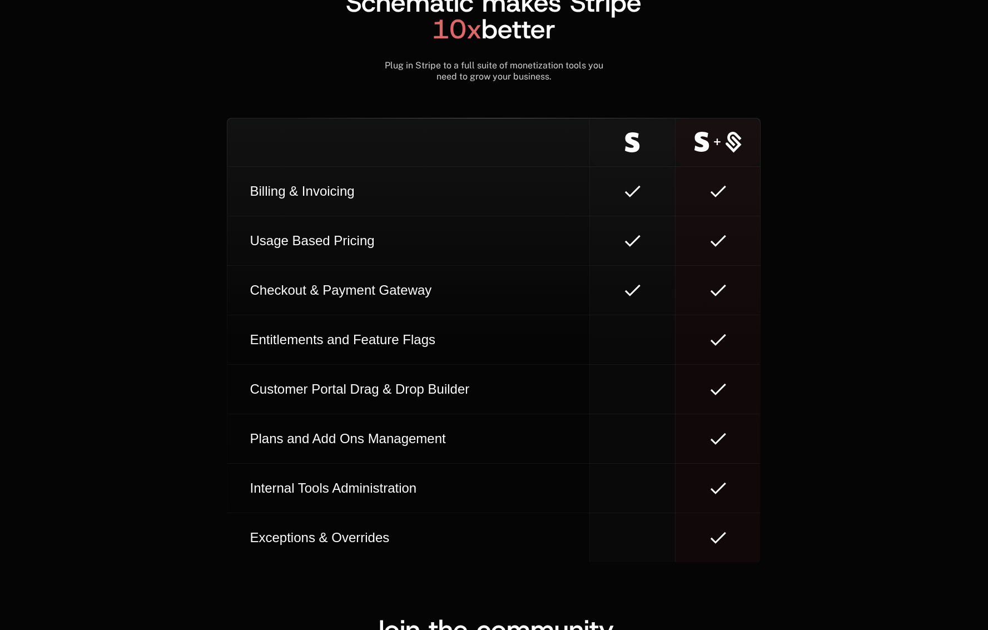
scroll to position [6283, 0]
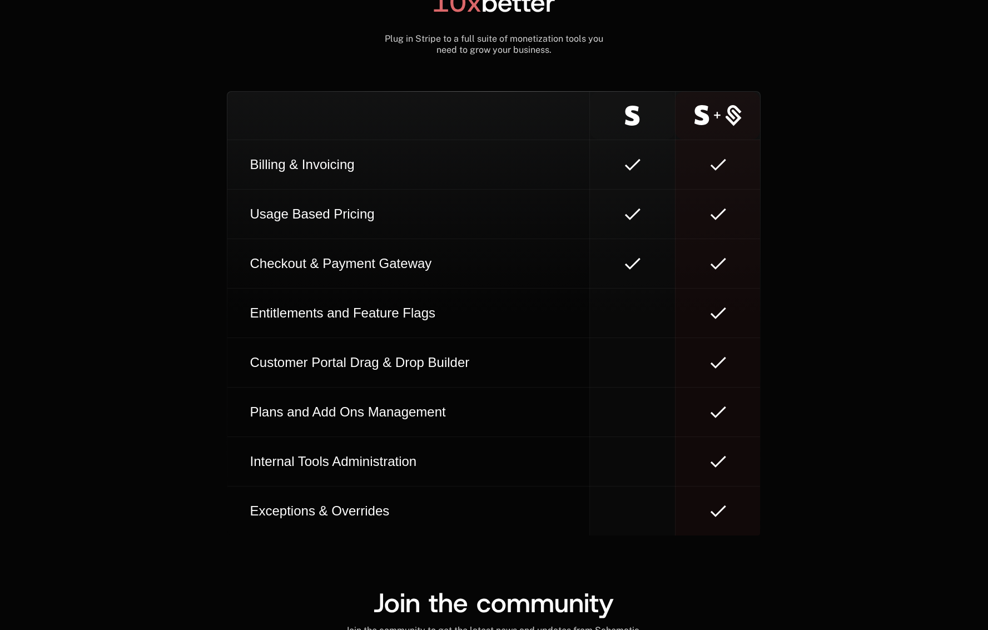
scroll to position [6216, 0]
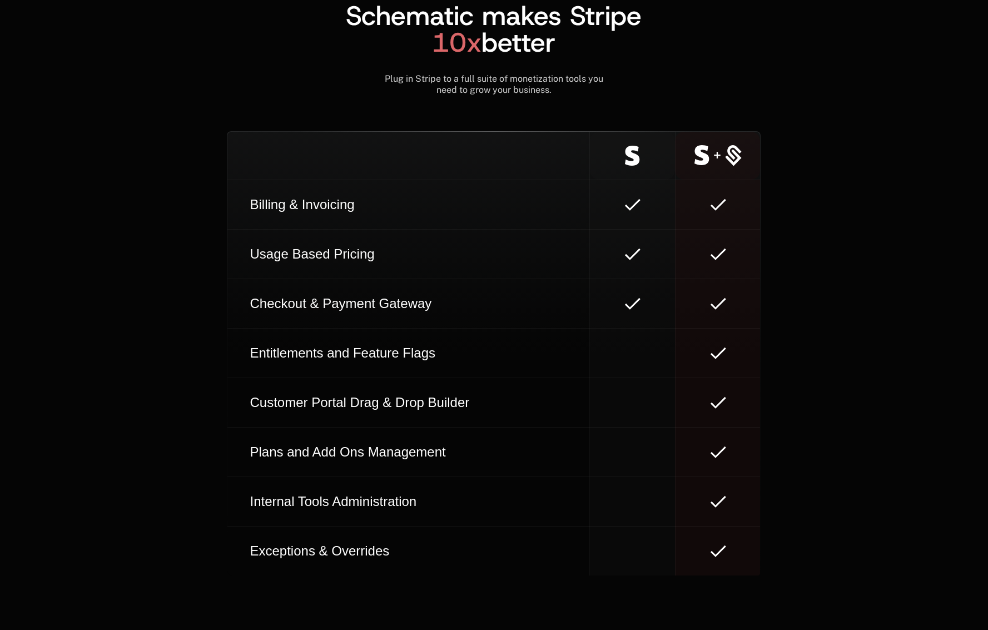
scroll to position [6323, 0]
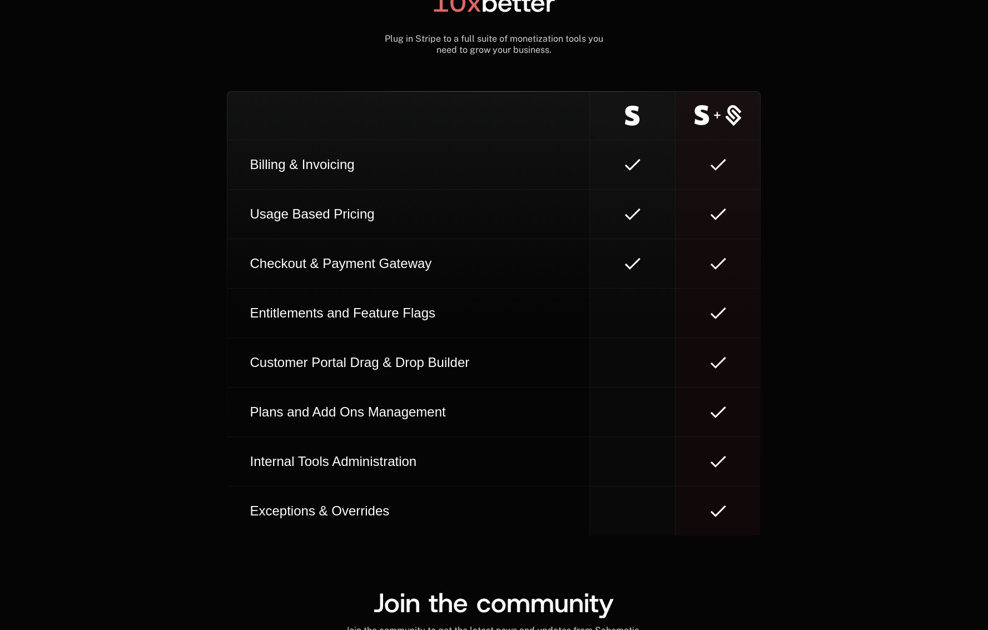
scroll to position [6216, 0]
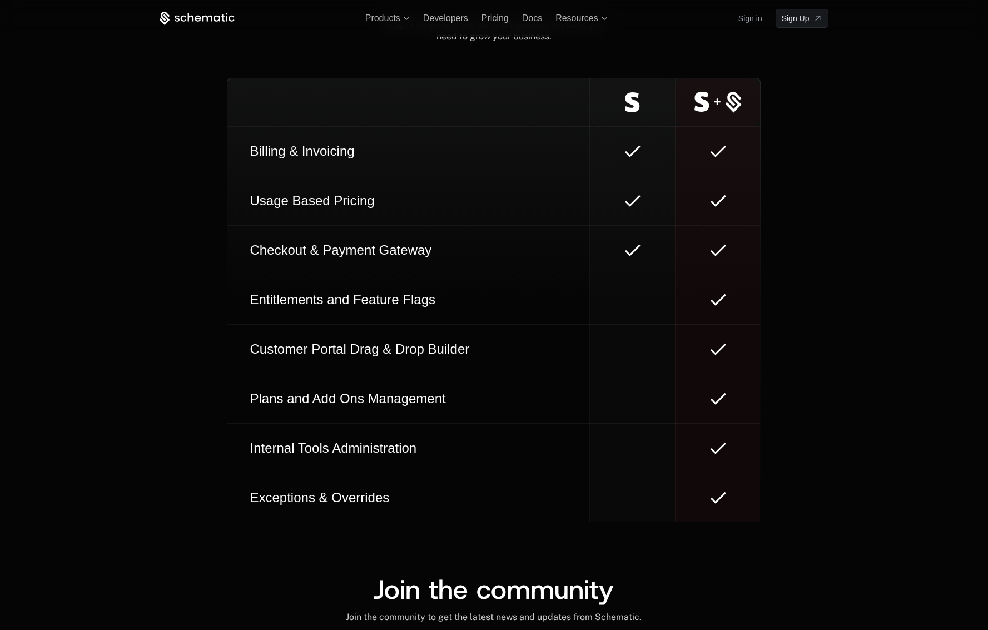
scroll to position [6256, 0]
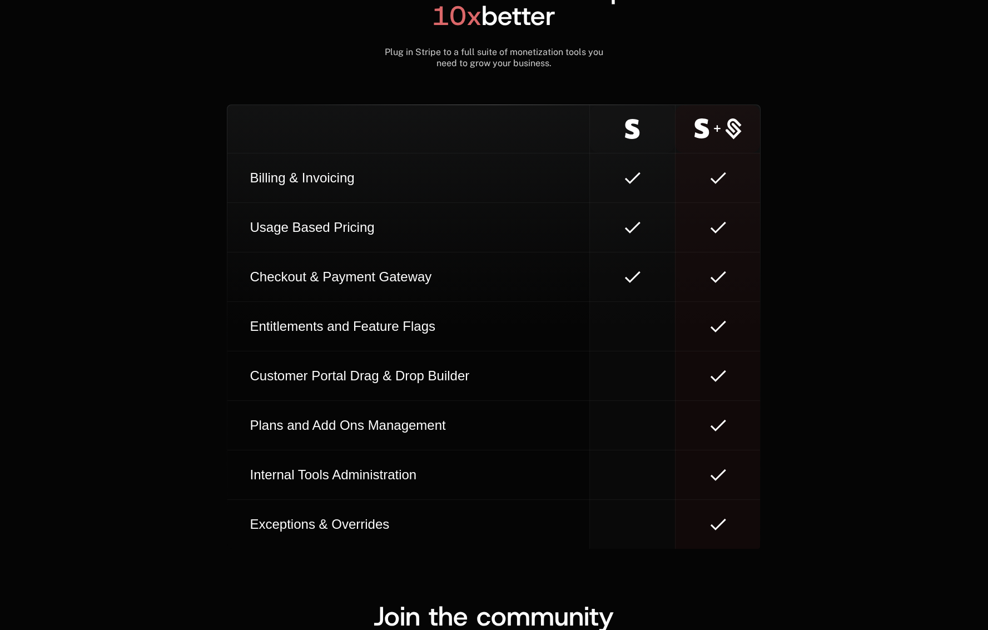
scroll to position [6323, 0]
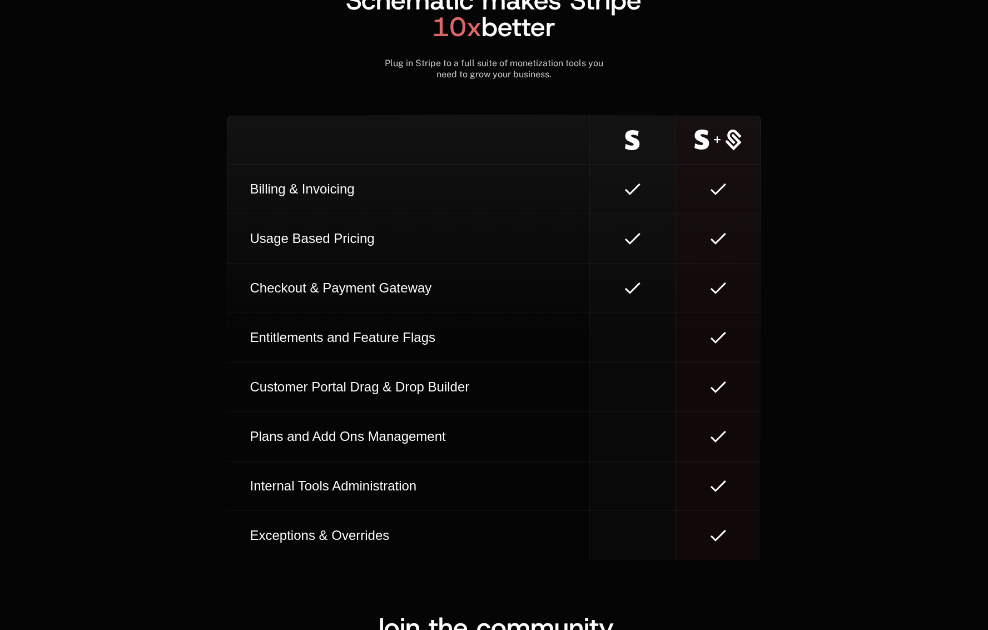
scroll to position [6216, 0]
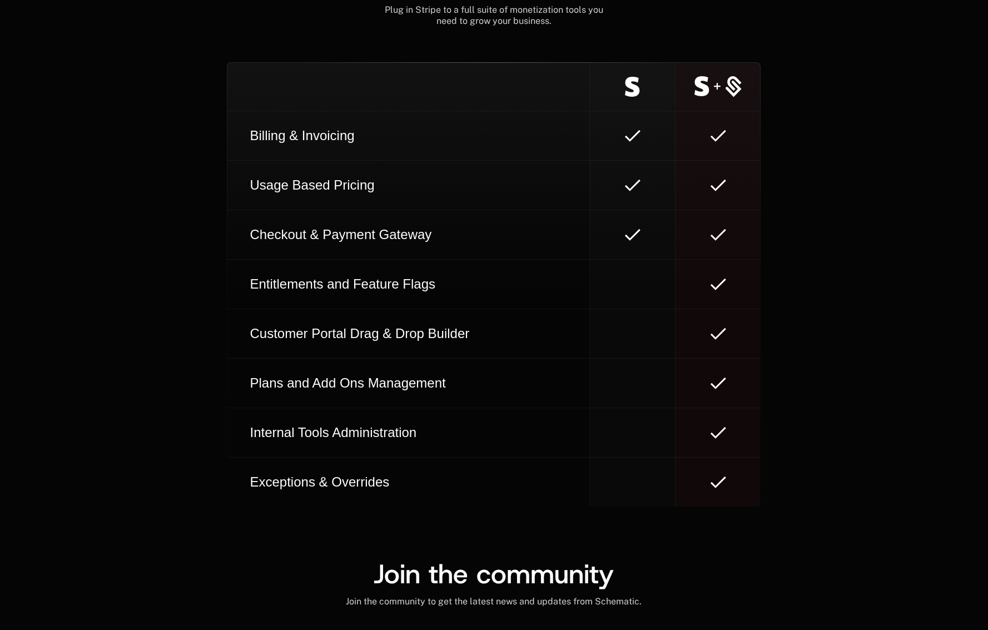
scroll to position [6294, 0]
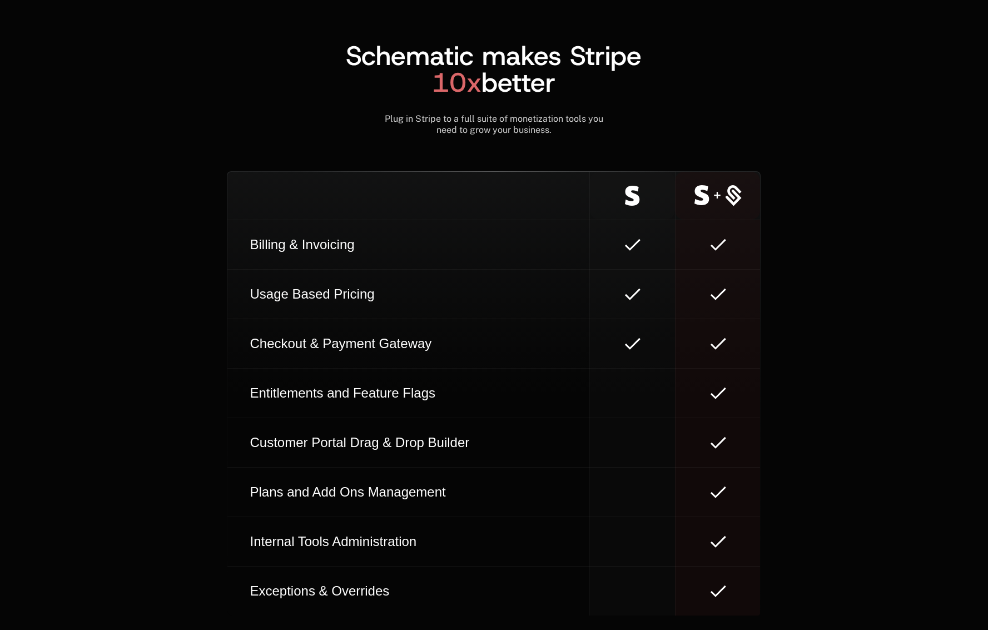
scroll to position [6336, 0]
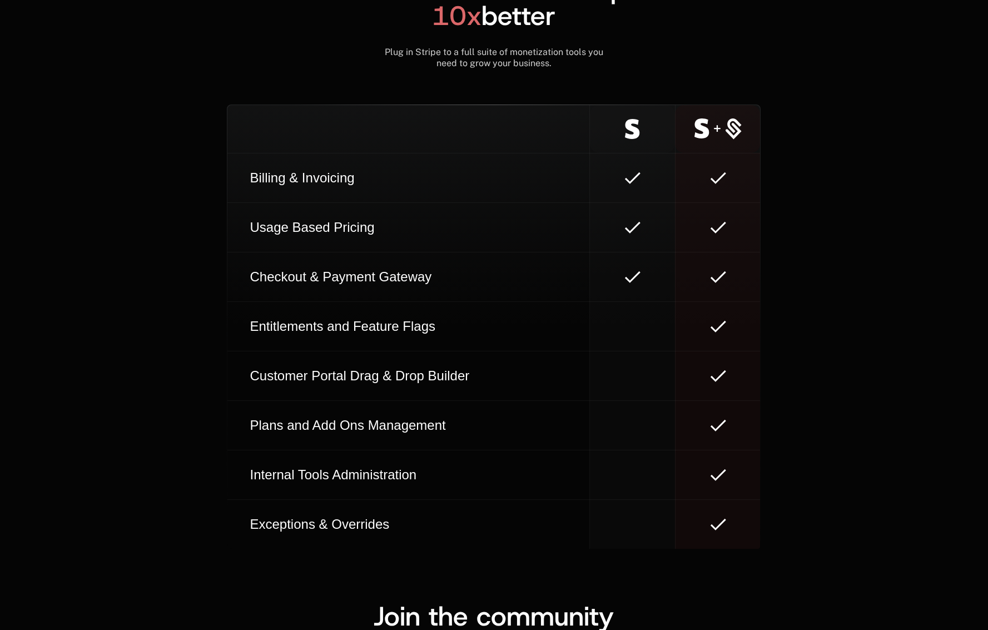
scroll to position [6323, 0]
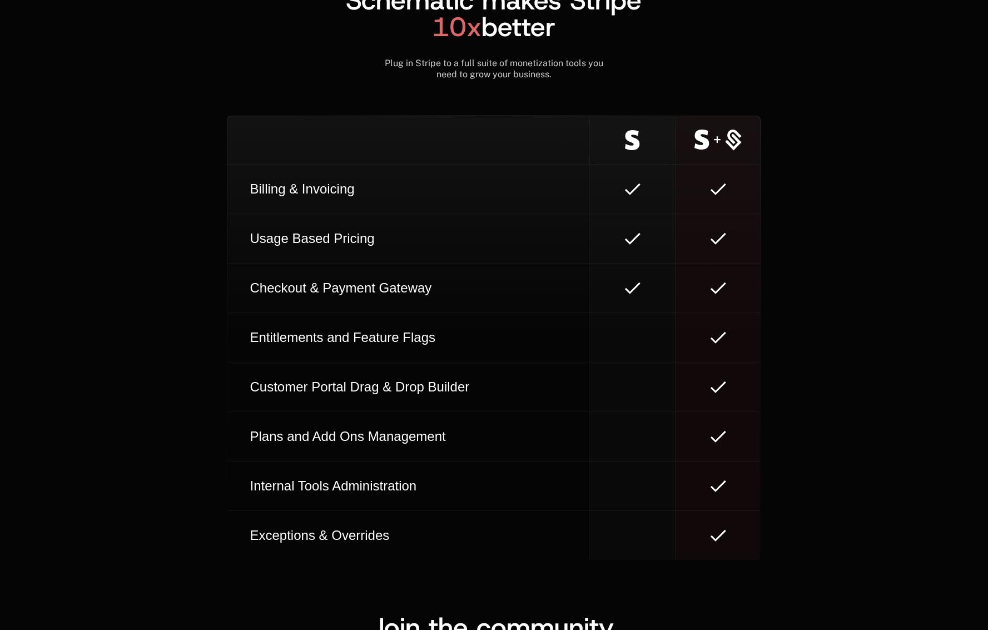
scroll to position [6216, 0]
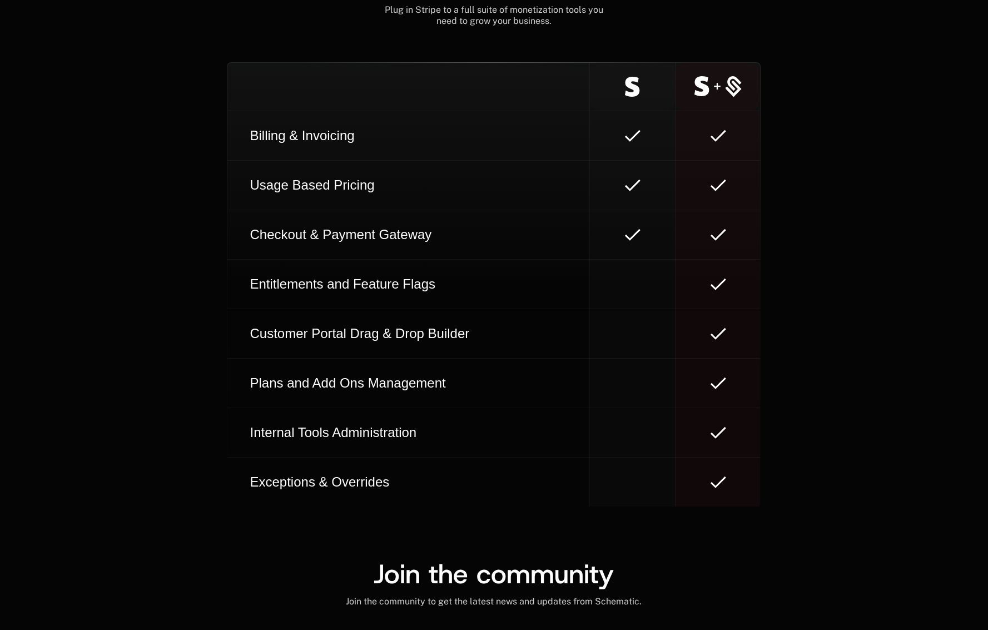
scroll to position [6294, 0]
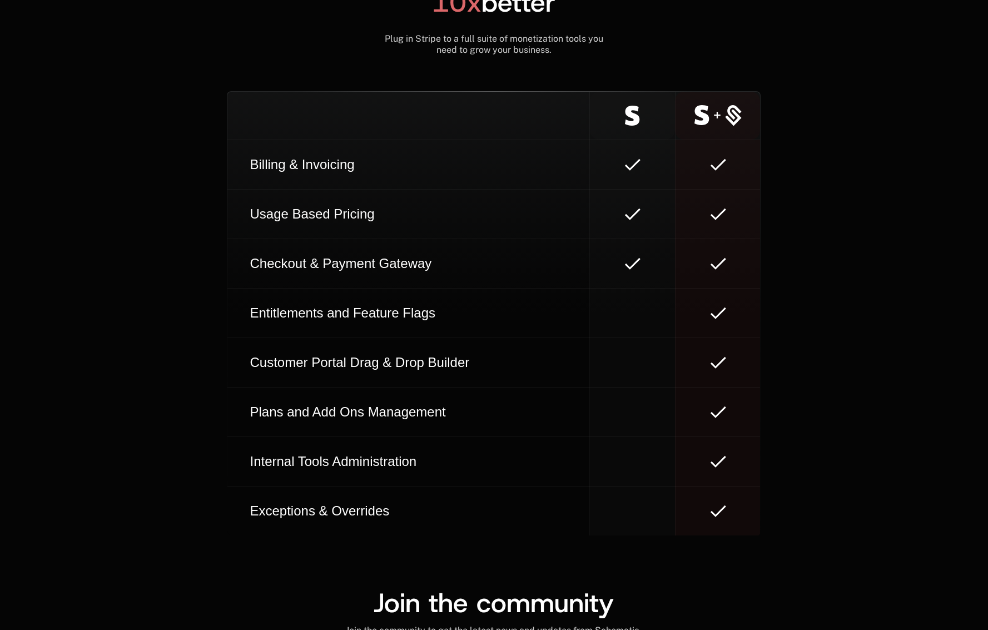
scroll to position [6336, 0]
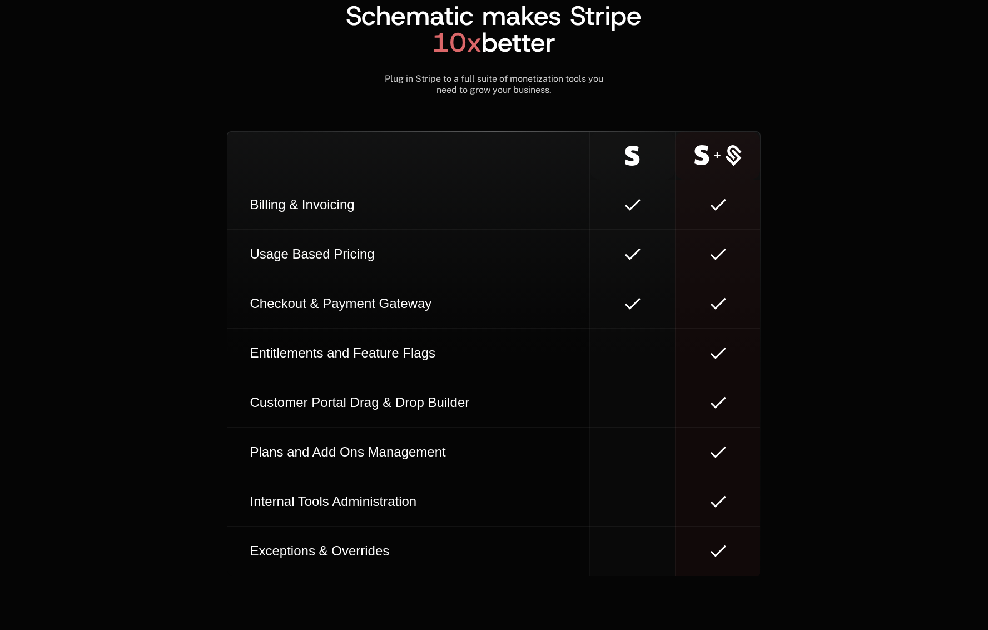
scroll to position [6323, 0]
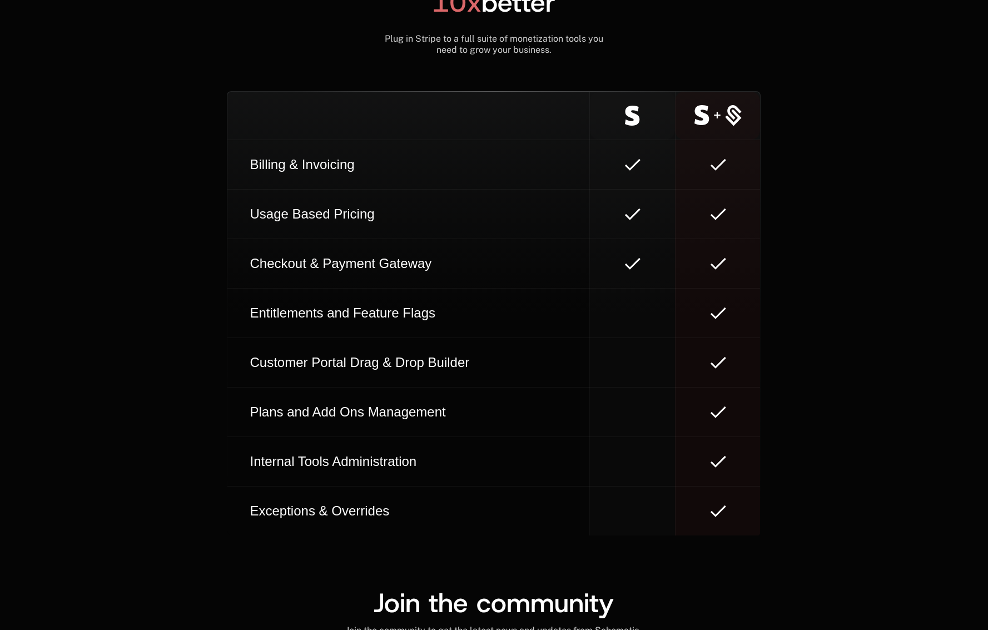
scroll to position [6229, 0]
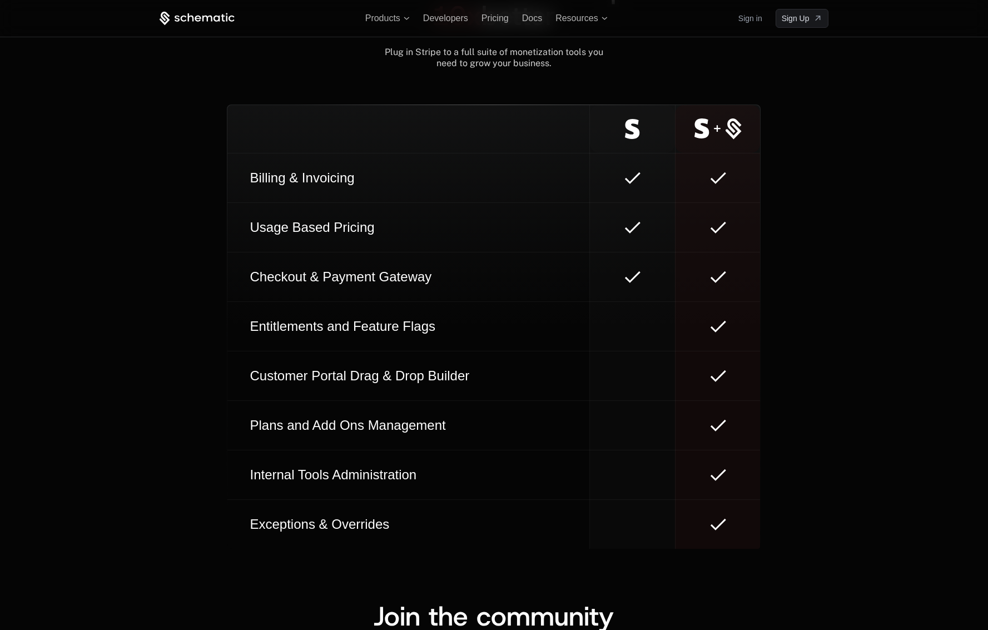
scroll to position [6192, 0]
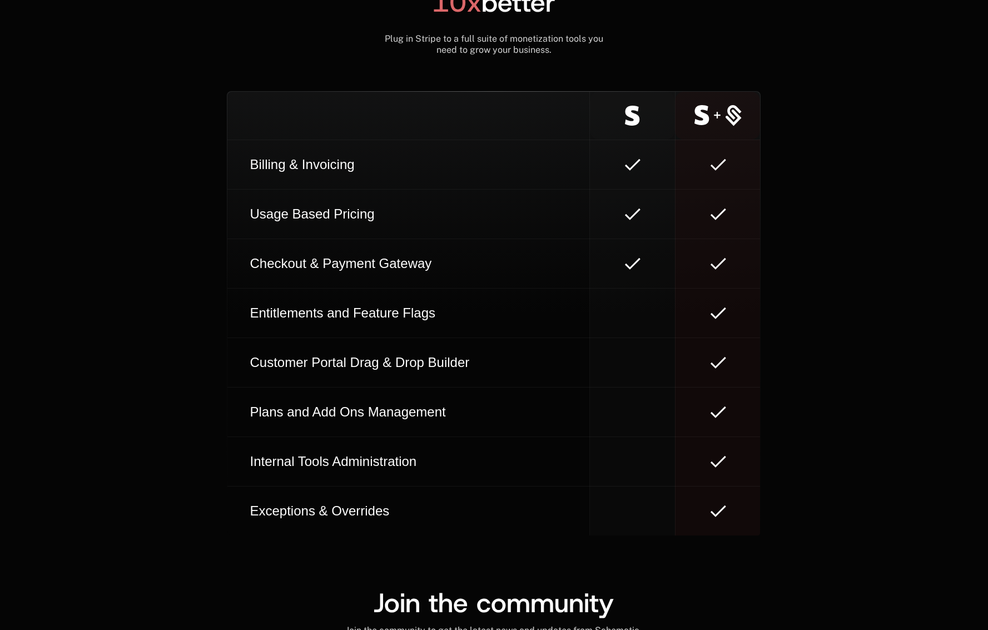
scroll to position [6336, 0]
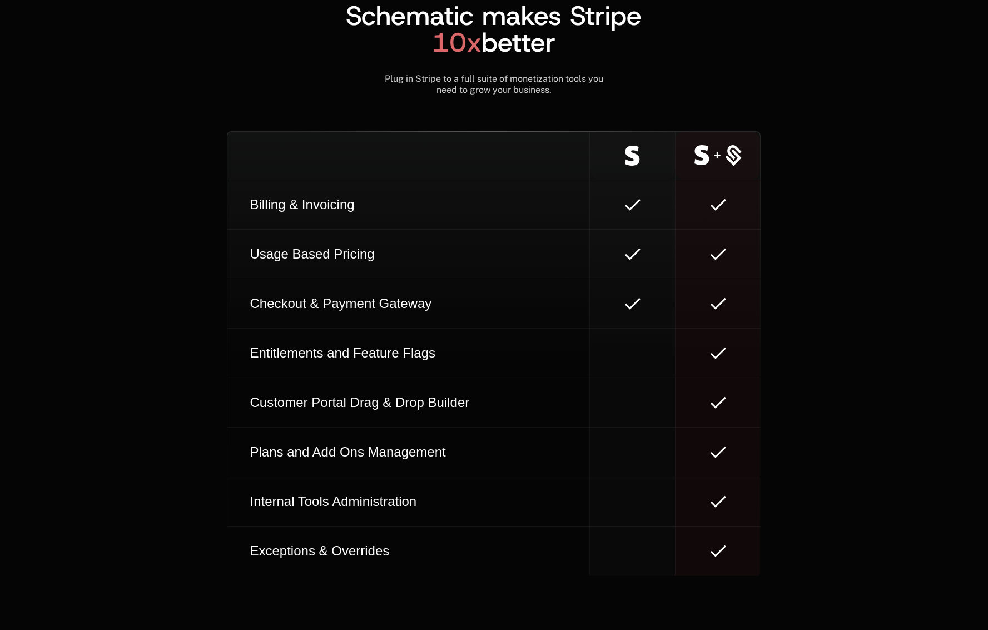
scroll to position [6323, 0]
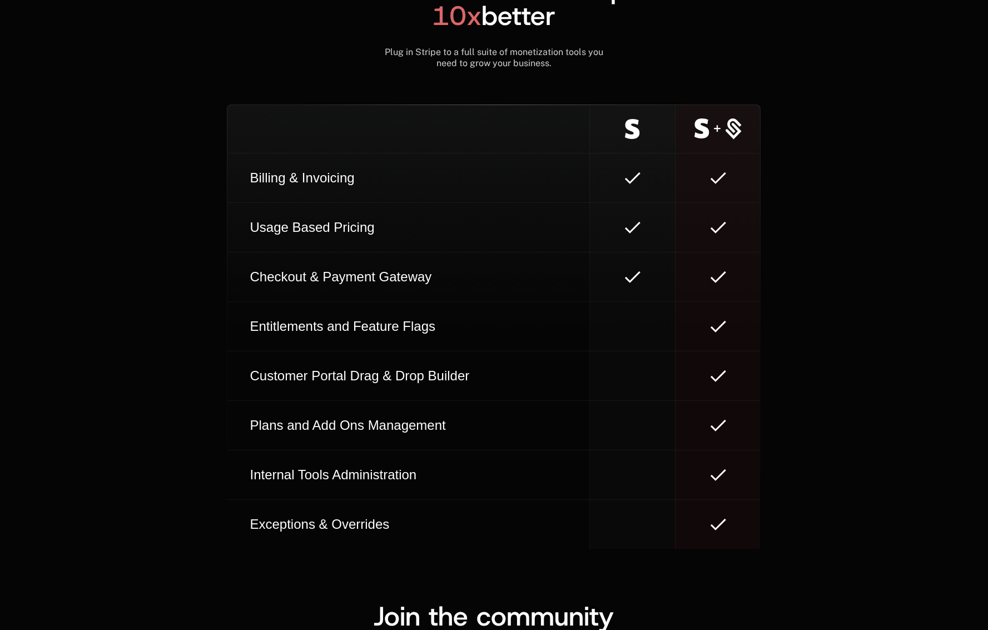
scroll to position [6229, 0]
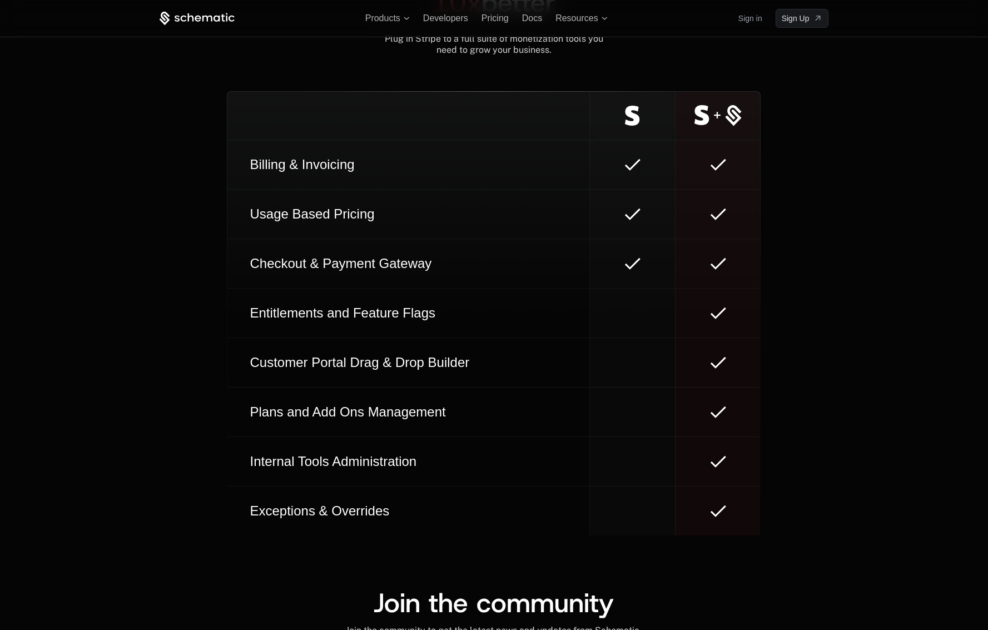
scroll to position [6336, 0]
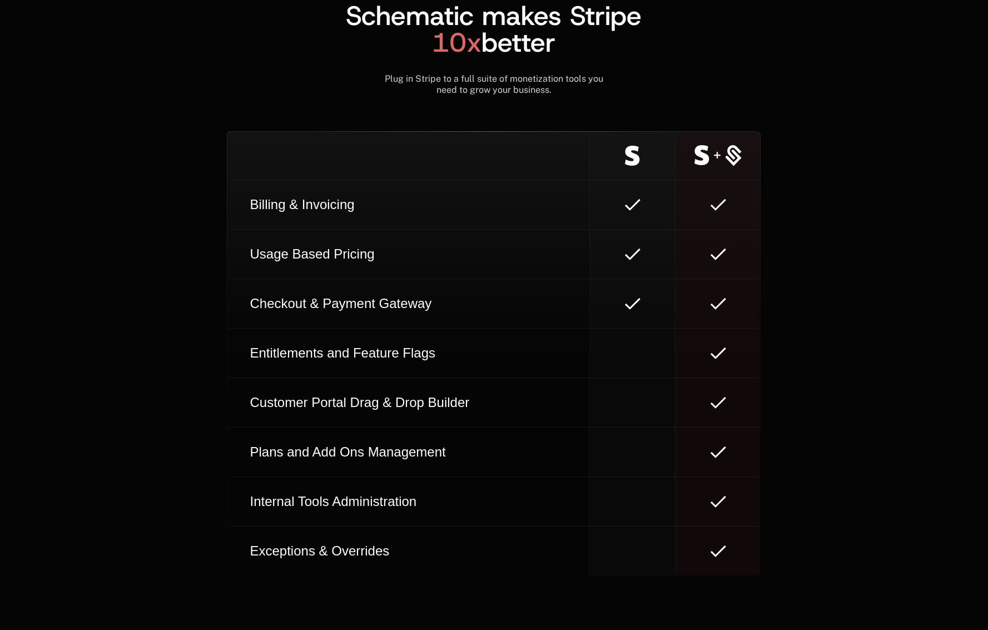
scroll to position [6323, 0]
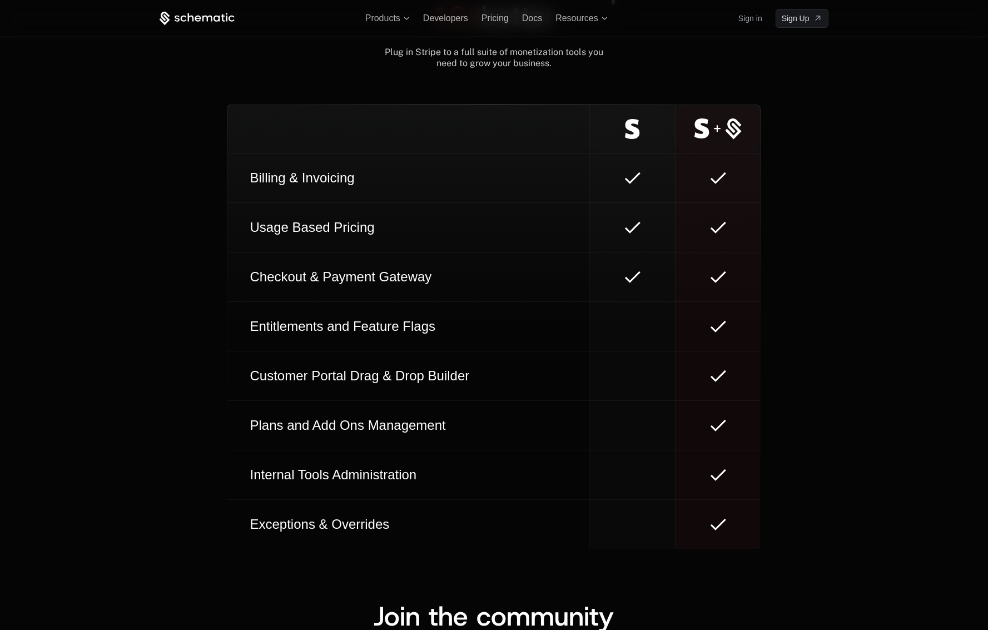
scroll to position [6192, 0]
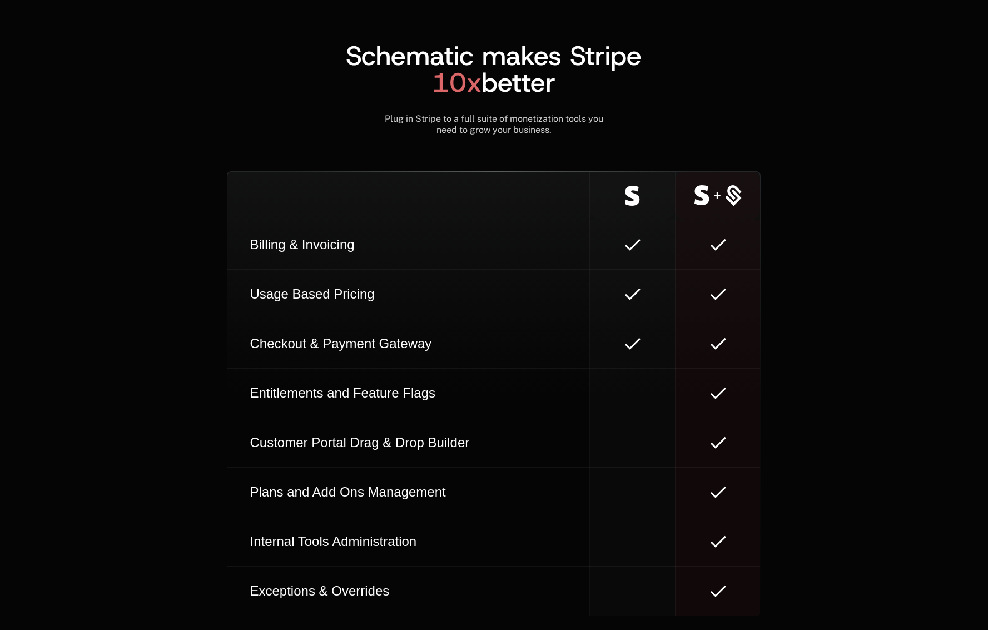
scroll to position [6336, 0]
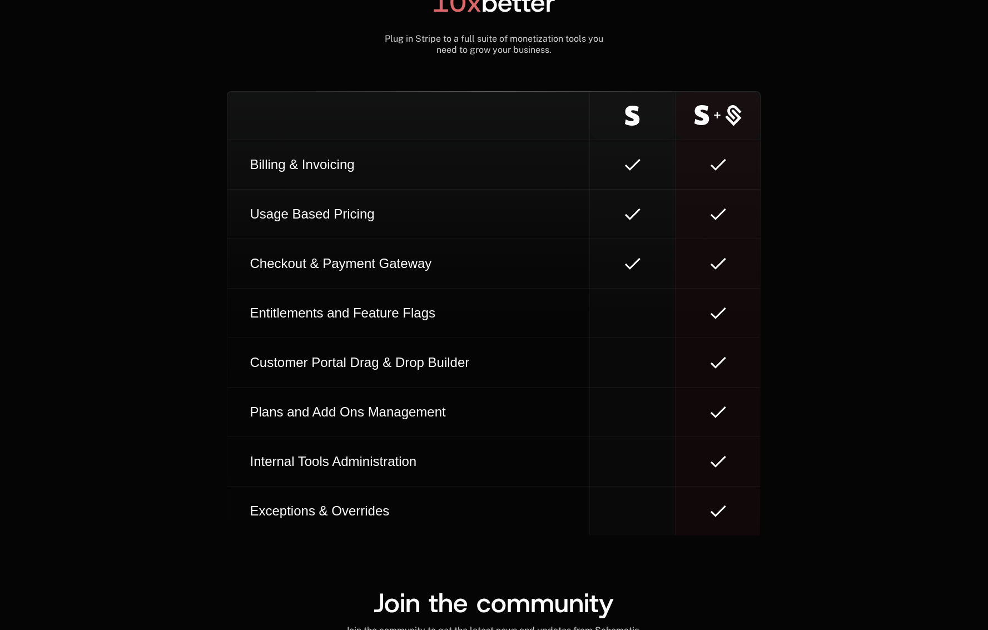
scroll to position [6269, 0]
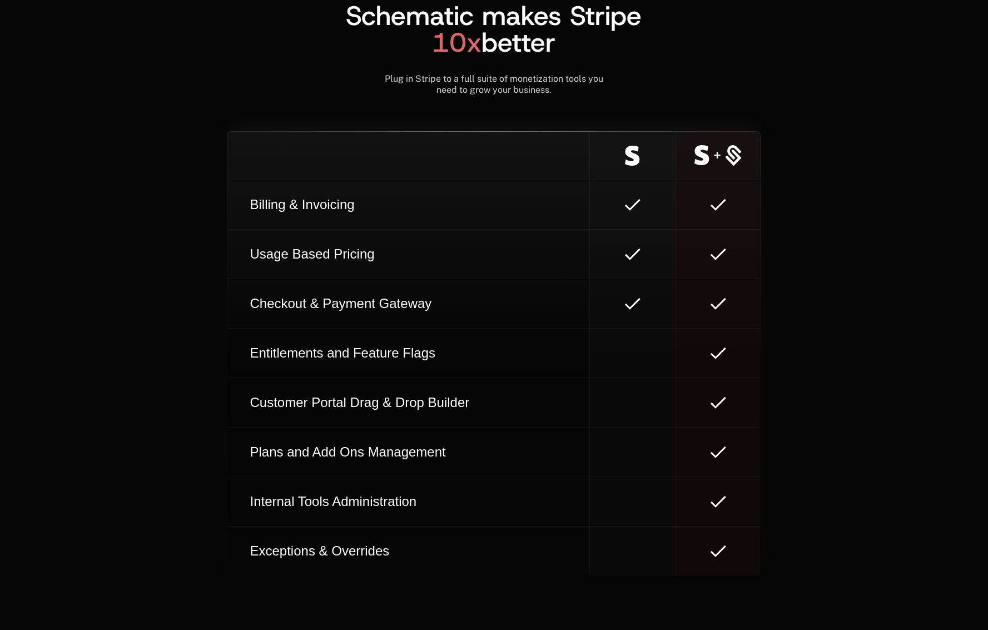
scroll to position [6323, 0]
